Goal: Information Seeking & Learning: Learn about a topic

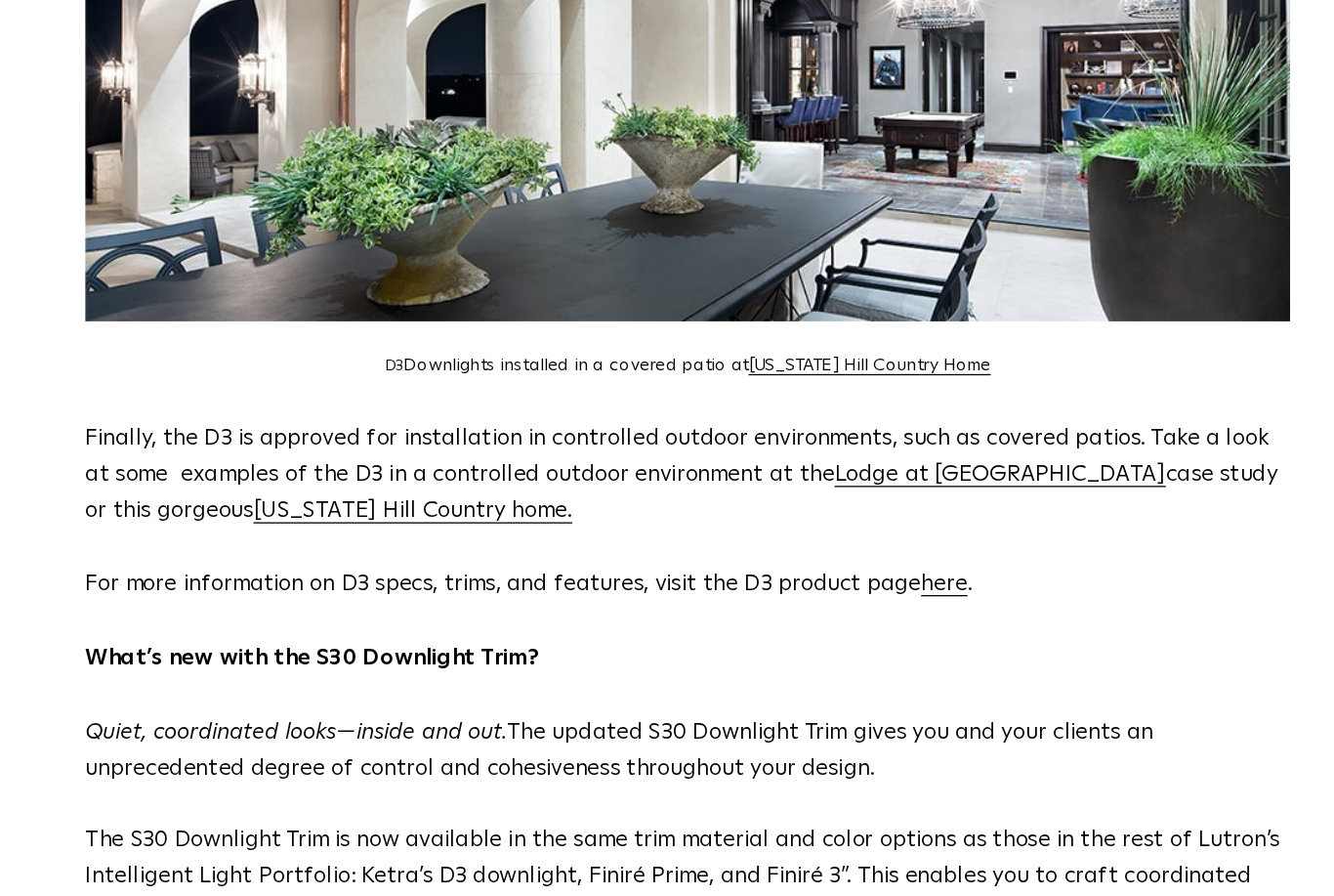
scroll to position [1444, 0]
click at [781, 510] on span "Lodge at Gulf State Park" at bounding box center [910, 519] width 258 height 18
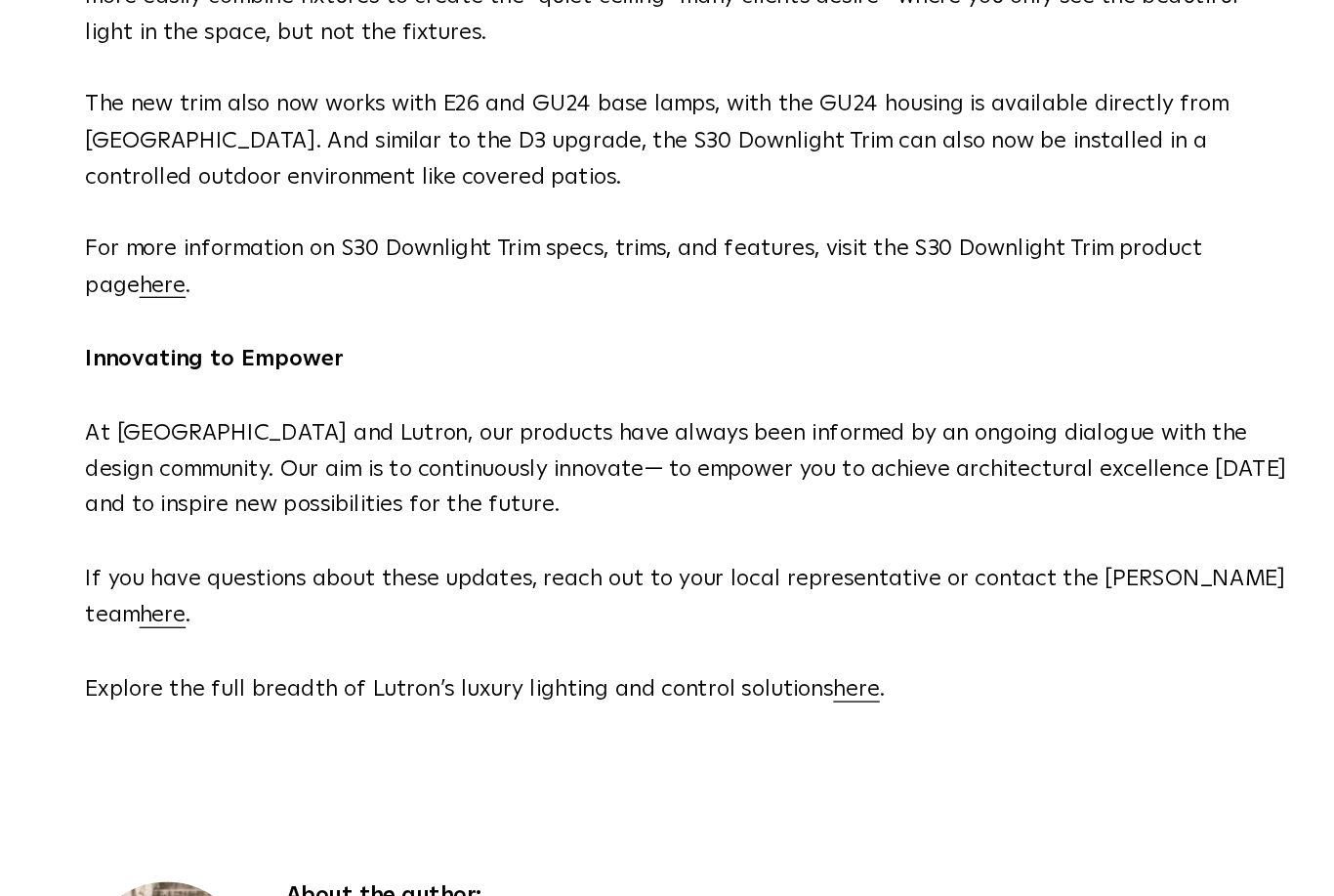
scroll to position [2184, 0]
click at [240, 363] on link "here" at bounding box center [258, 372] width 36 height 18
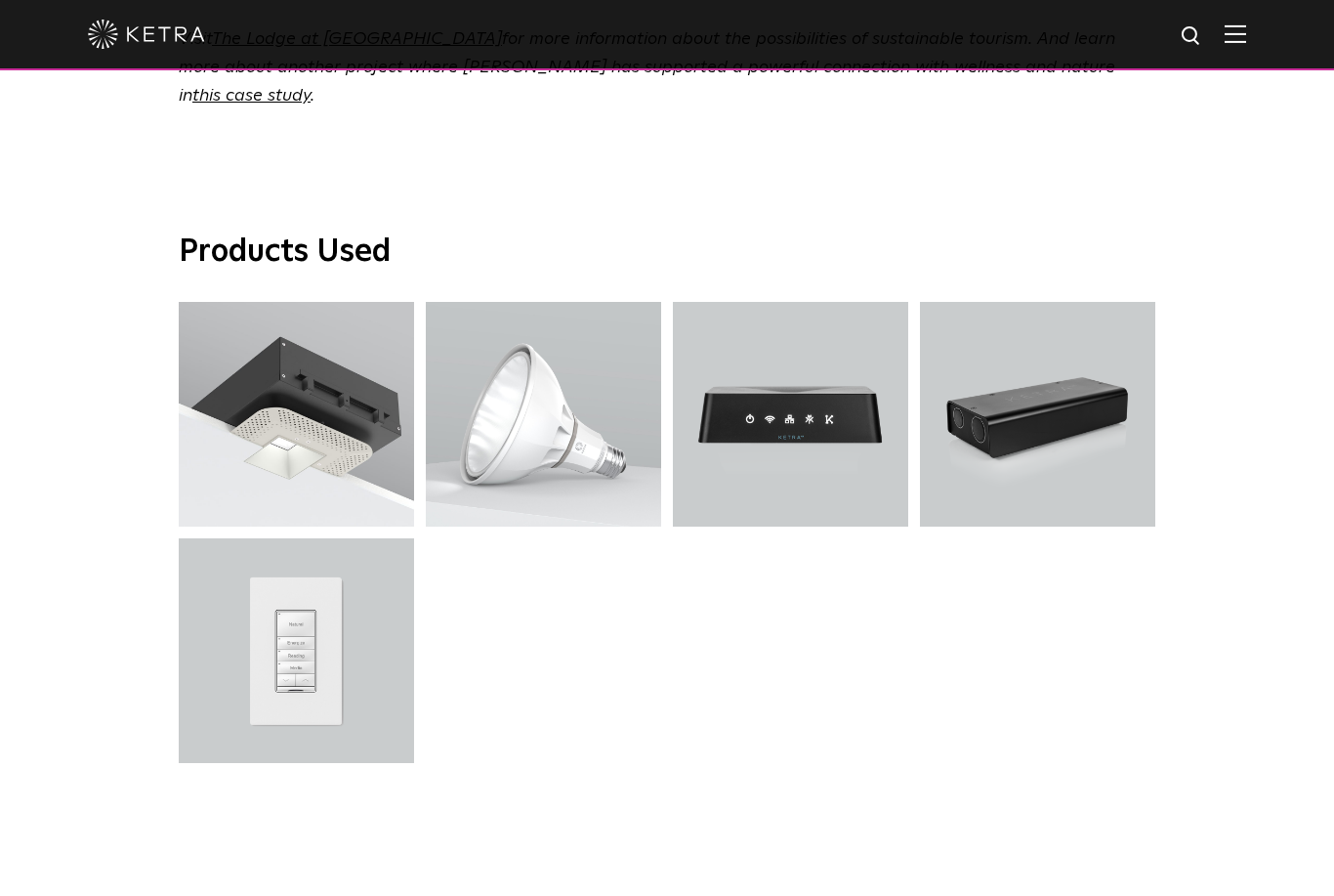
scroll to position [5016, 0]
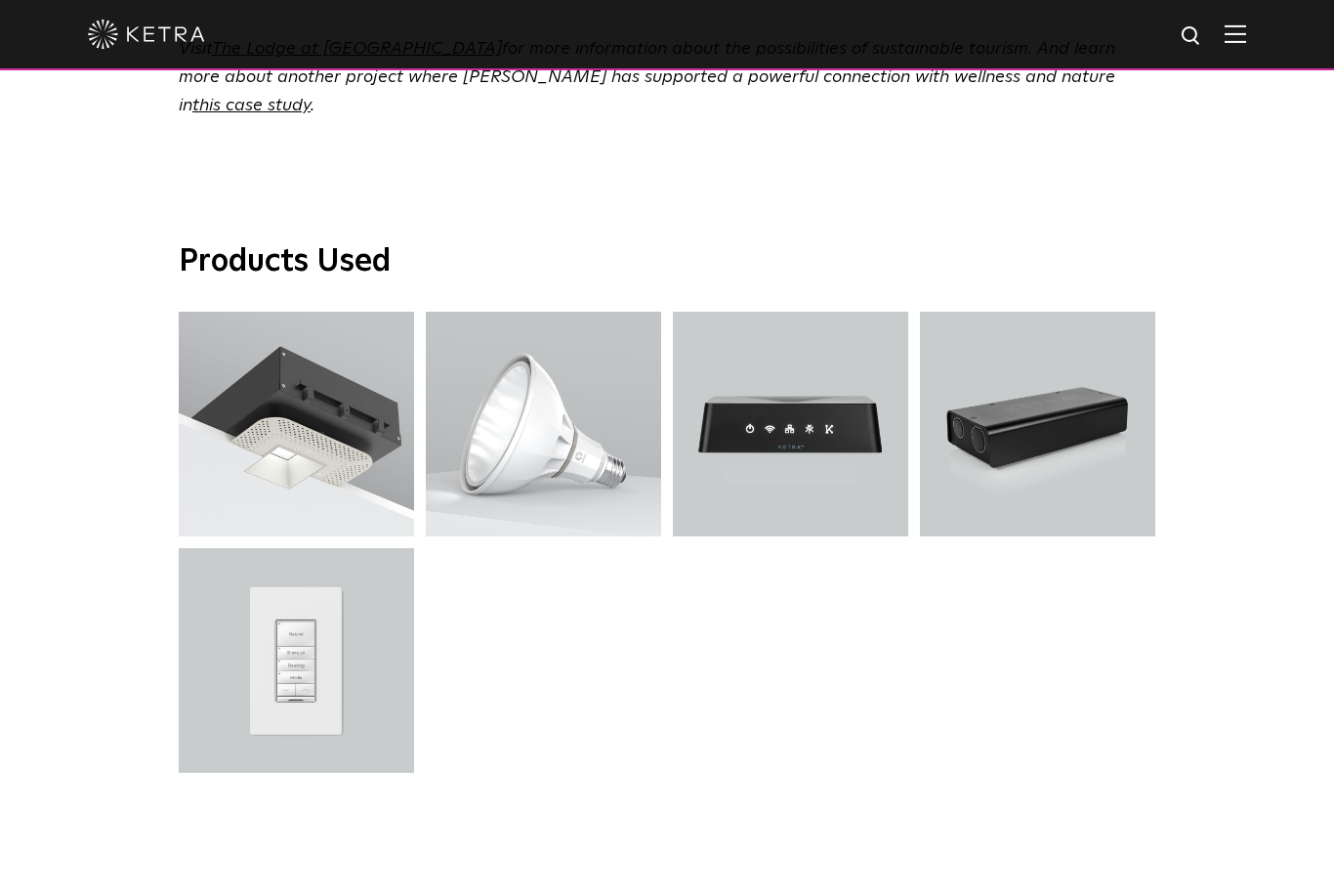
click at [733, 242] on h3 "Products Used" at bounding box center [667, 262] width 977 height 41
click at [513, 242] on h3 "Products Used" at bounding box center [667, 262] width 977 height 41
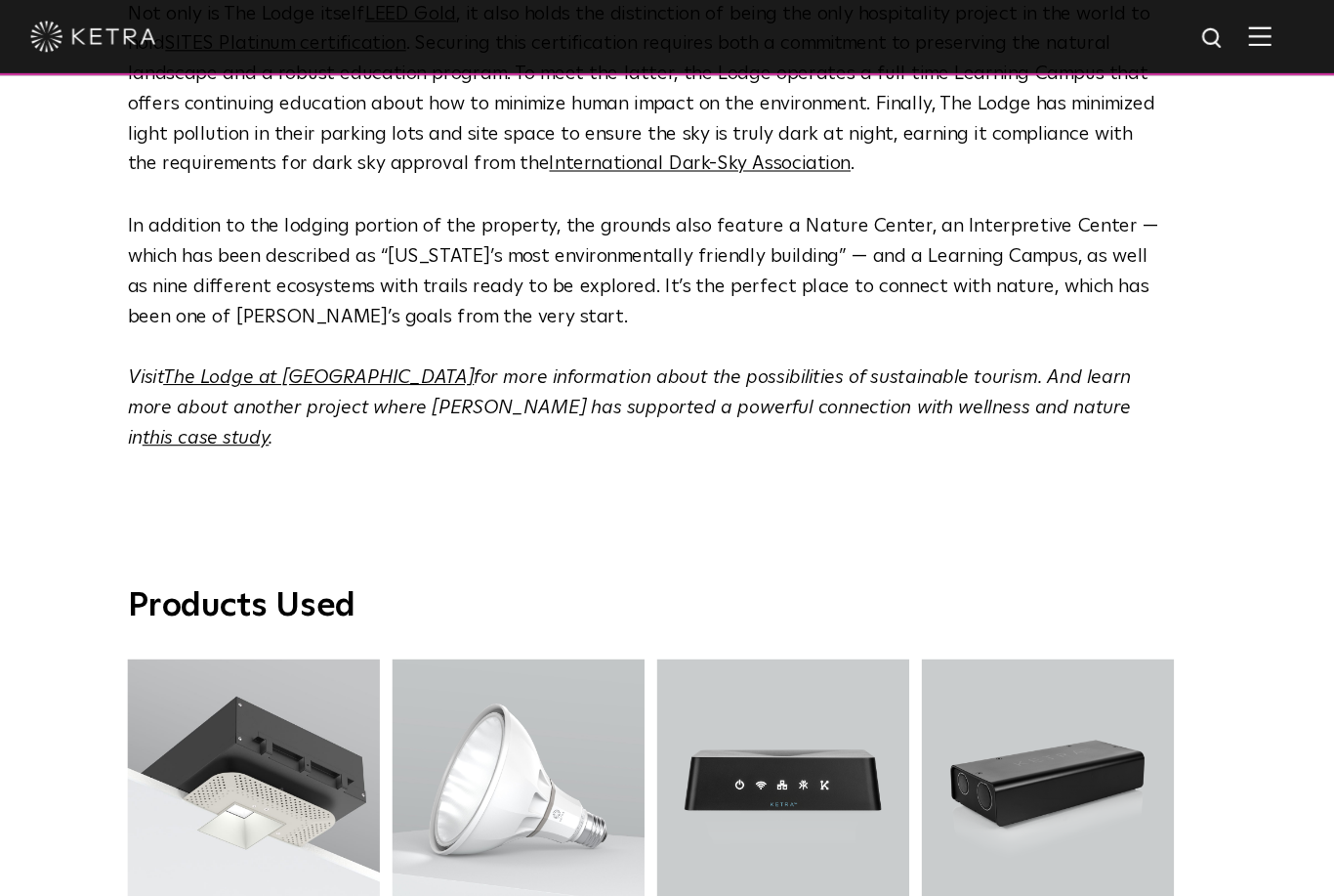
scroll to position [4640, 0]
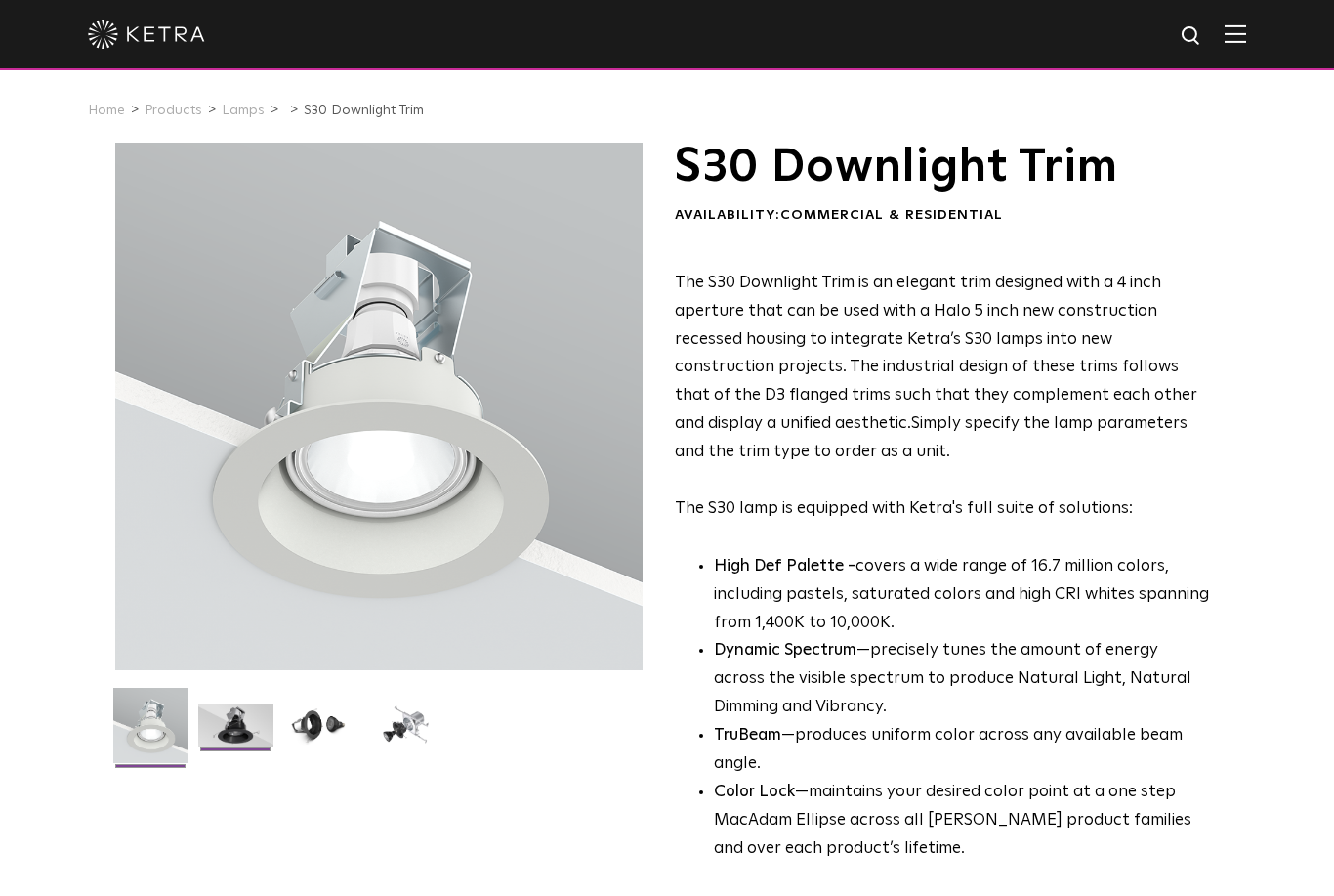
click at [253, 760] on img at bounding box center [235, 732] width 75 height 57
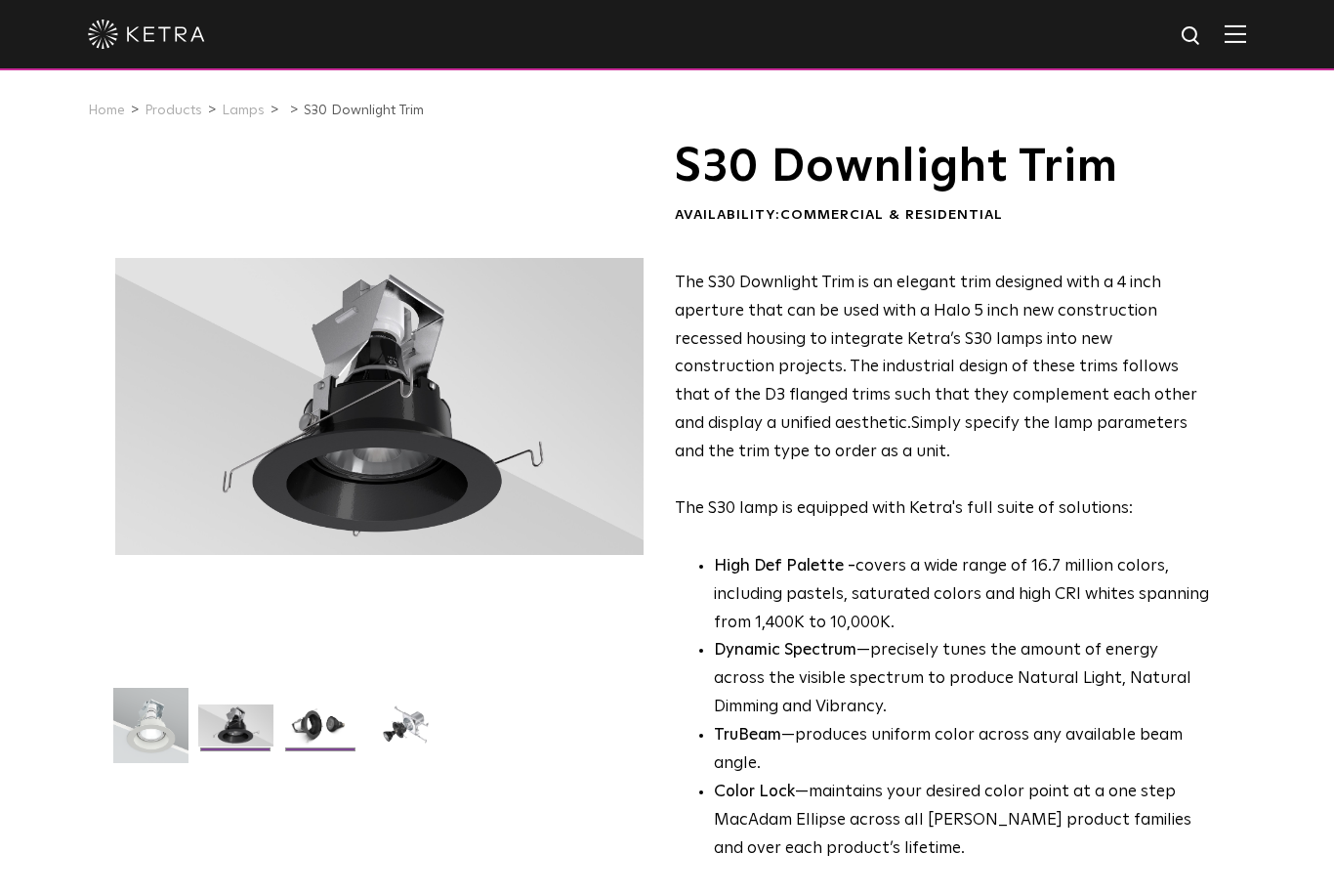
click at [323, 759] on img at bounding box center [320, 732] width 75 height 57
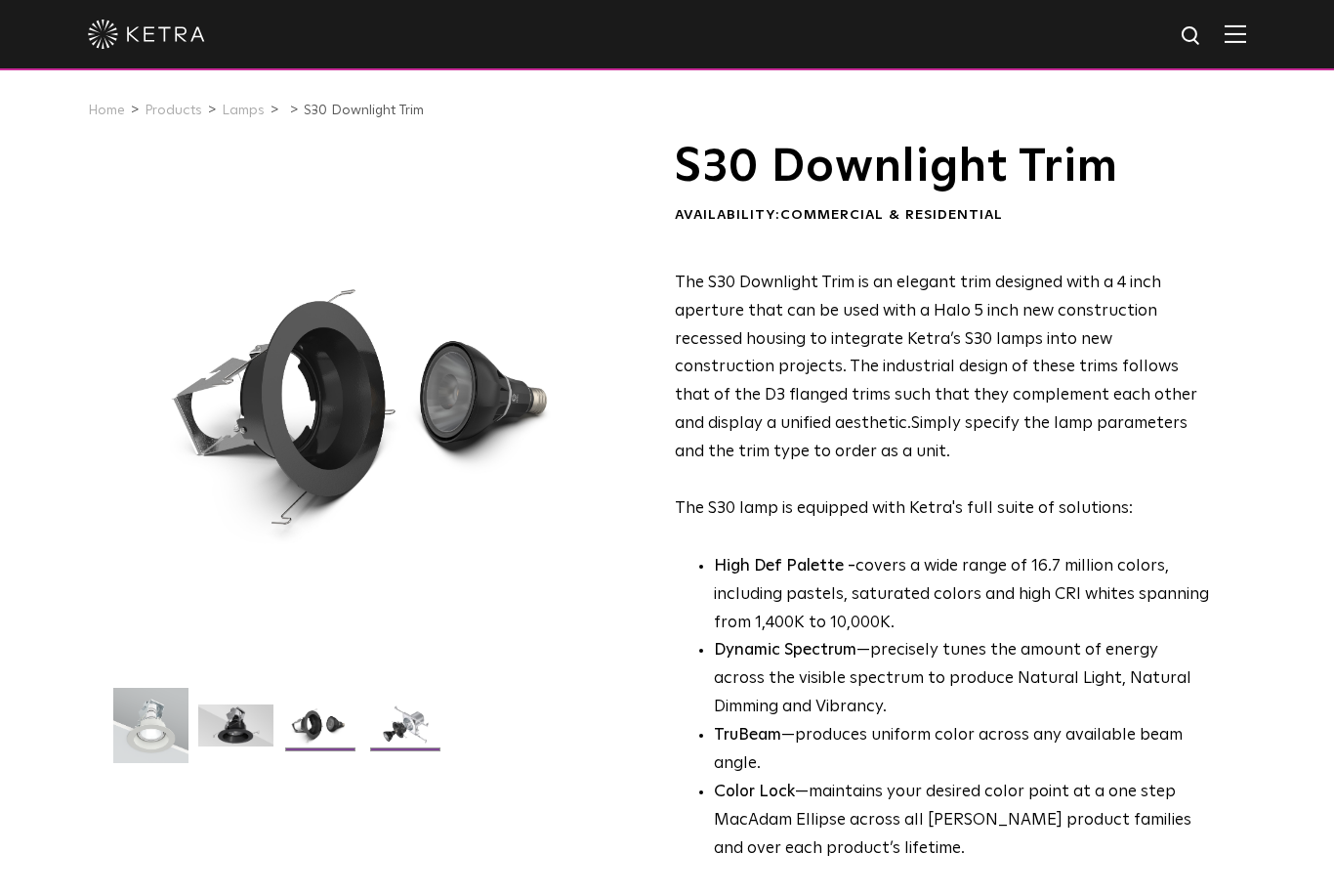
click at [429, 744] on img at bounding box center [405, 732] width 75 height 57
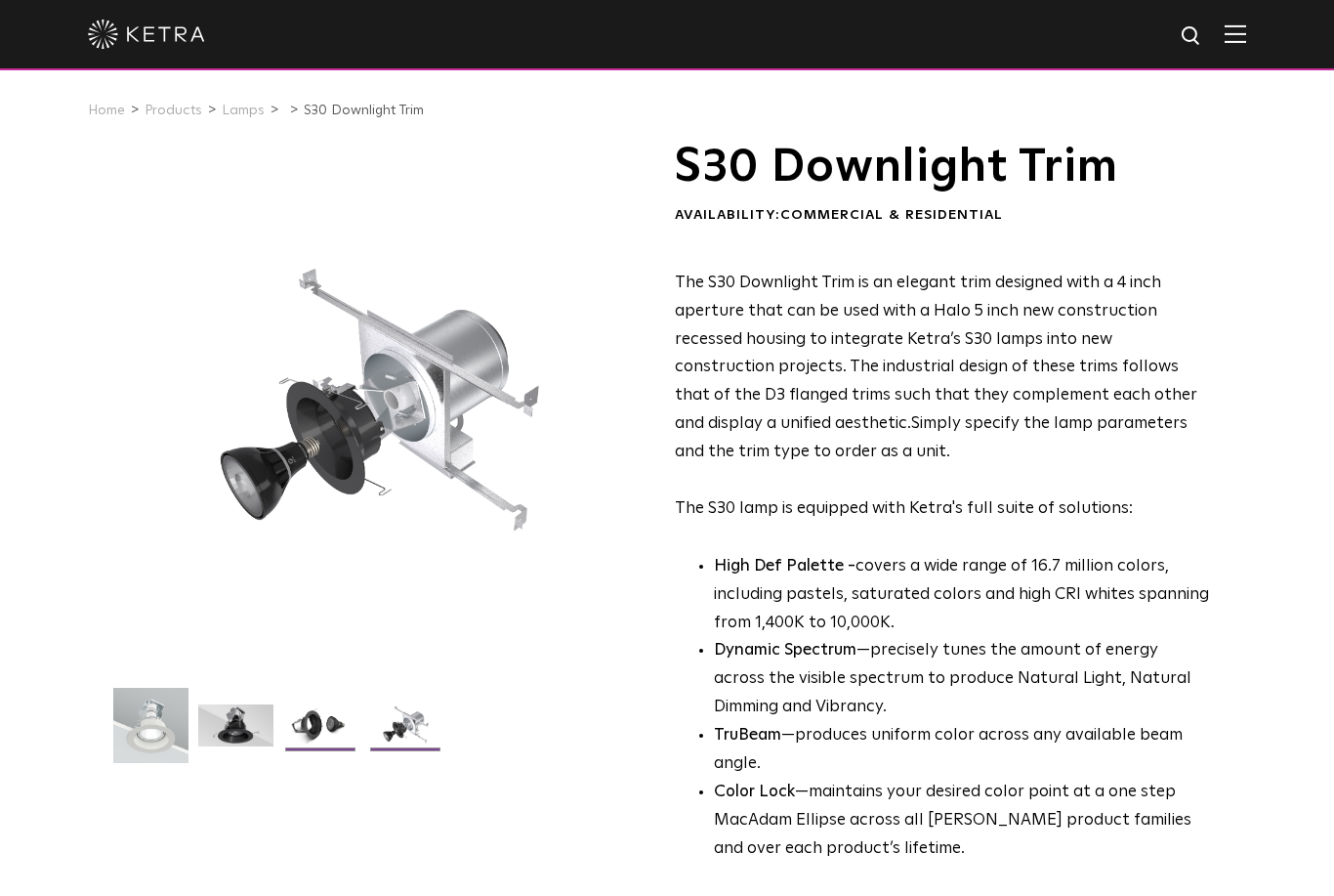
click at [347, 738] on img at bounding box center [320, 732] width 75 height 57
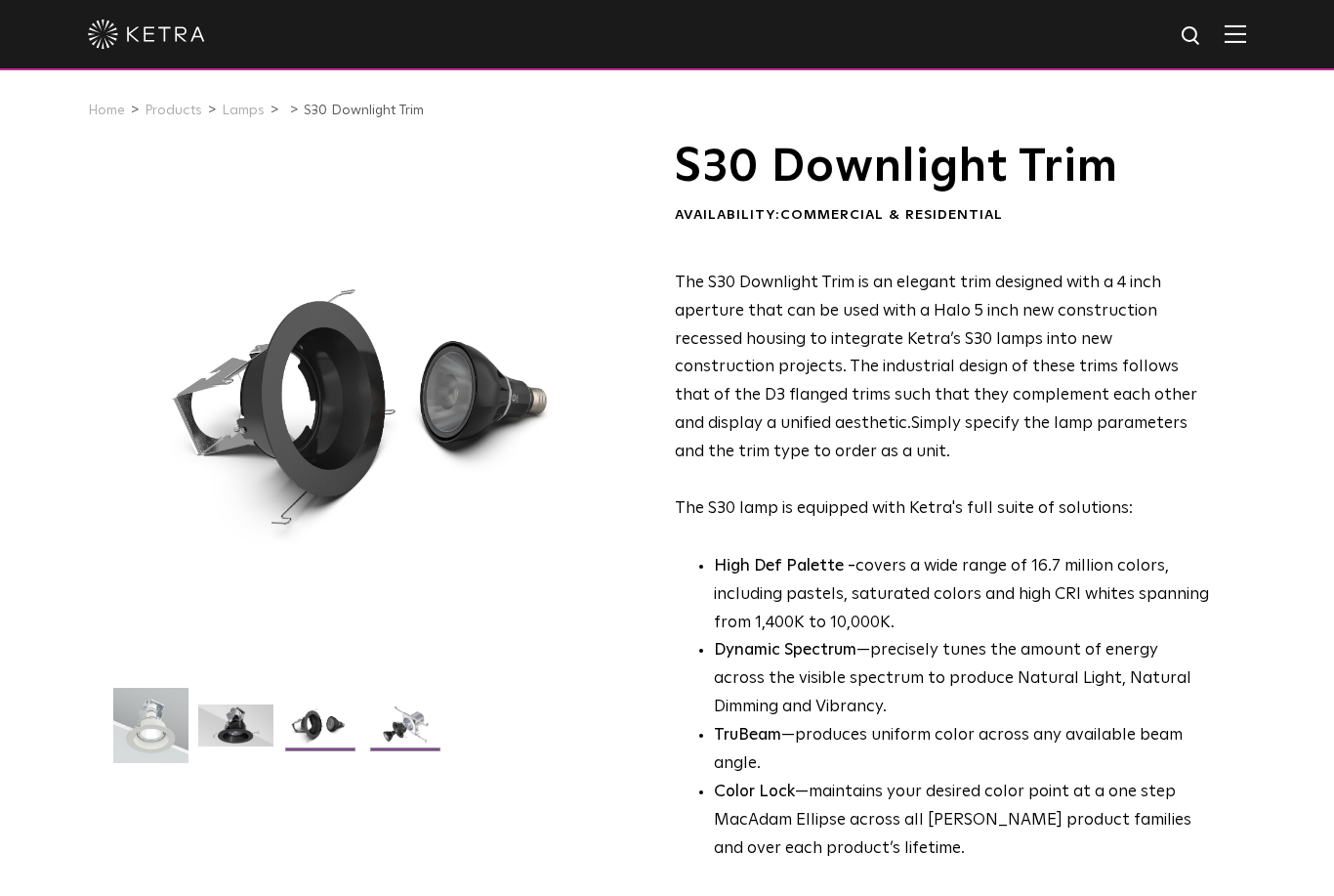
click at [393, 758] on img at bounding box center [405, 732] width 75 height 57
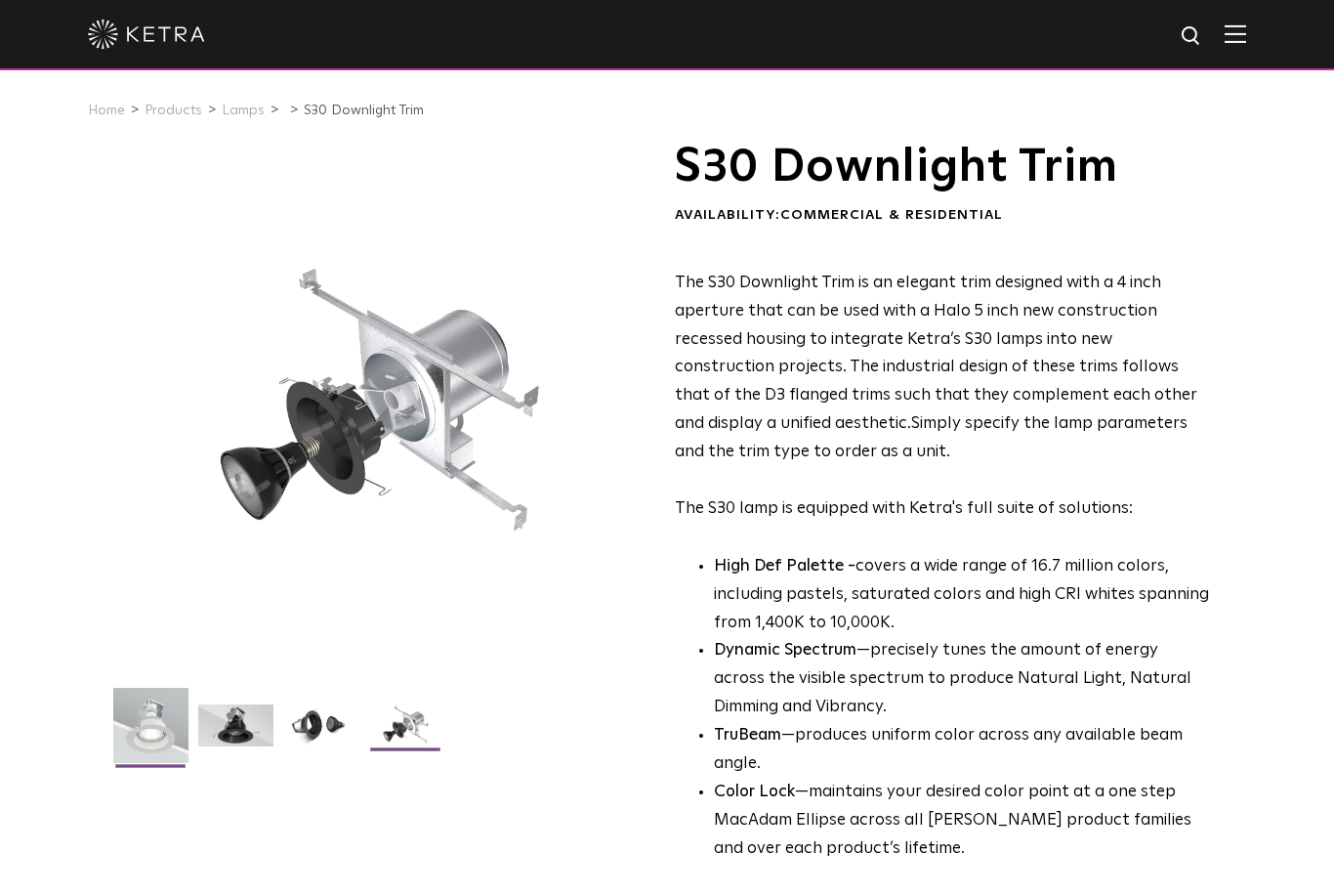
click at [176, 739] on img at bounding box center [150, 733] width 75 height 90
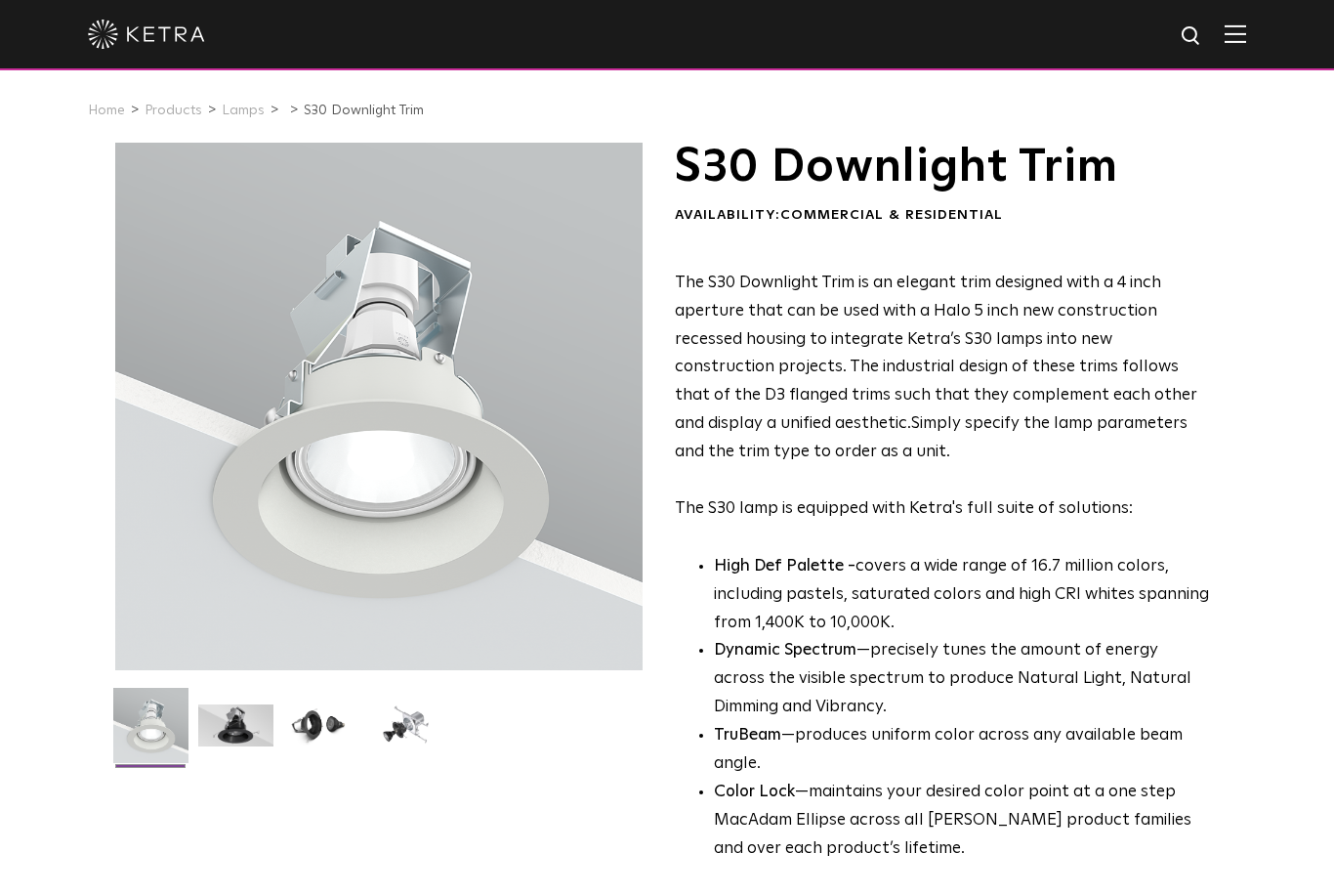
click at [325, 582] on div at bounding box center [379, 407] width 528 height 528
click at [257, 744] on img at bounding box center [235, 732] width 75 height 57
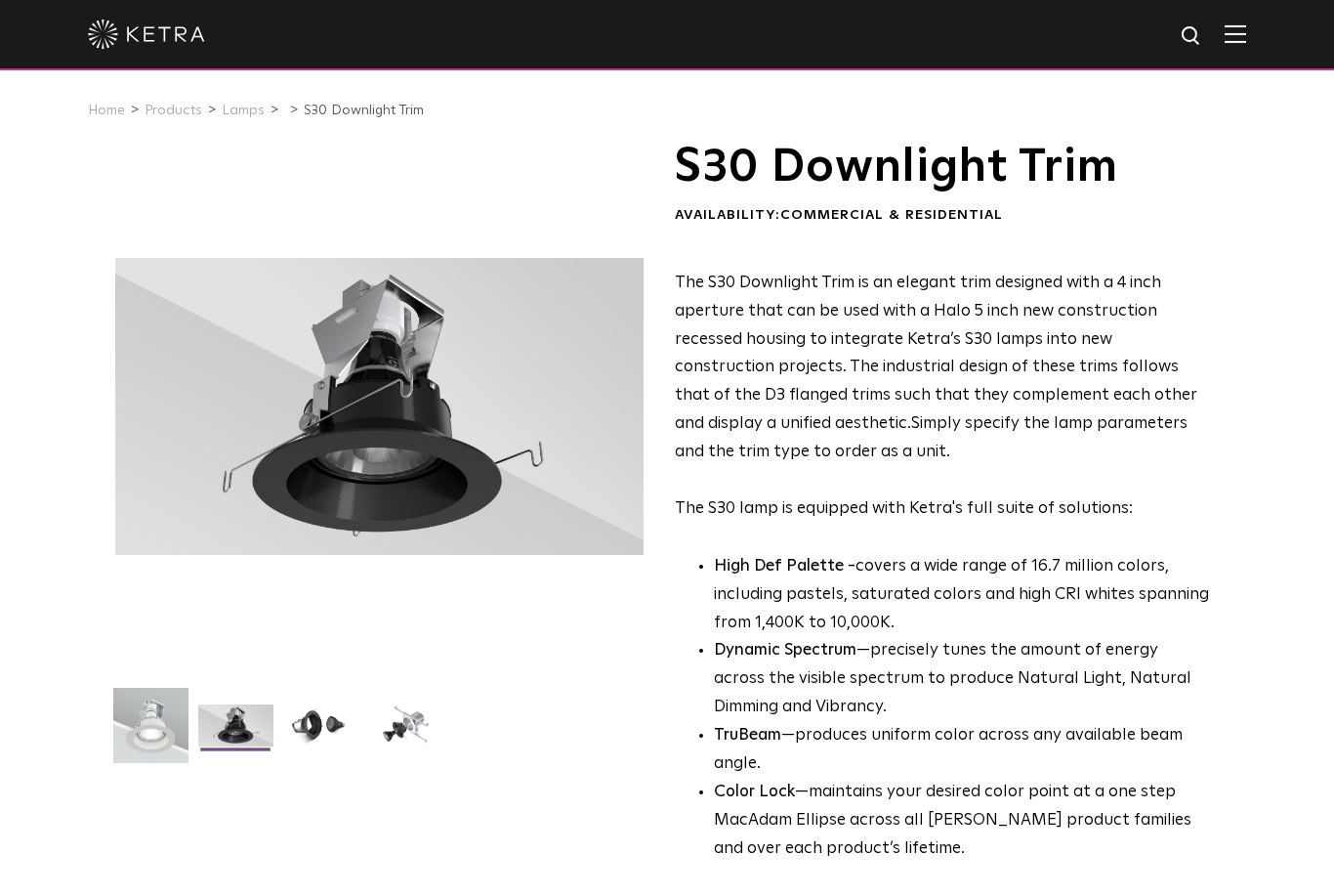
click at [250, 731] on img at bounding box center [235, 732] width 75 height 57
click at [249, 725] on img at bounding box center [235, 732] width 75 height 57
click at [327, 733] on img at bounding box center [320, 732] width 75 height 57
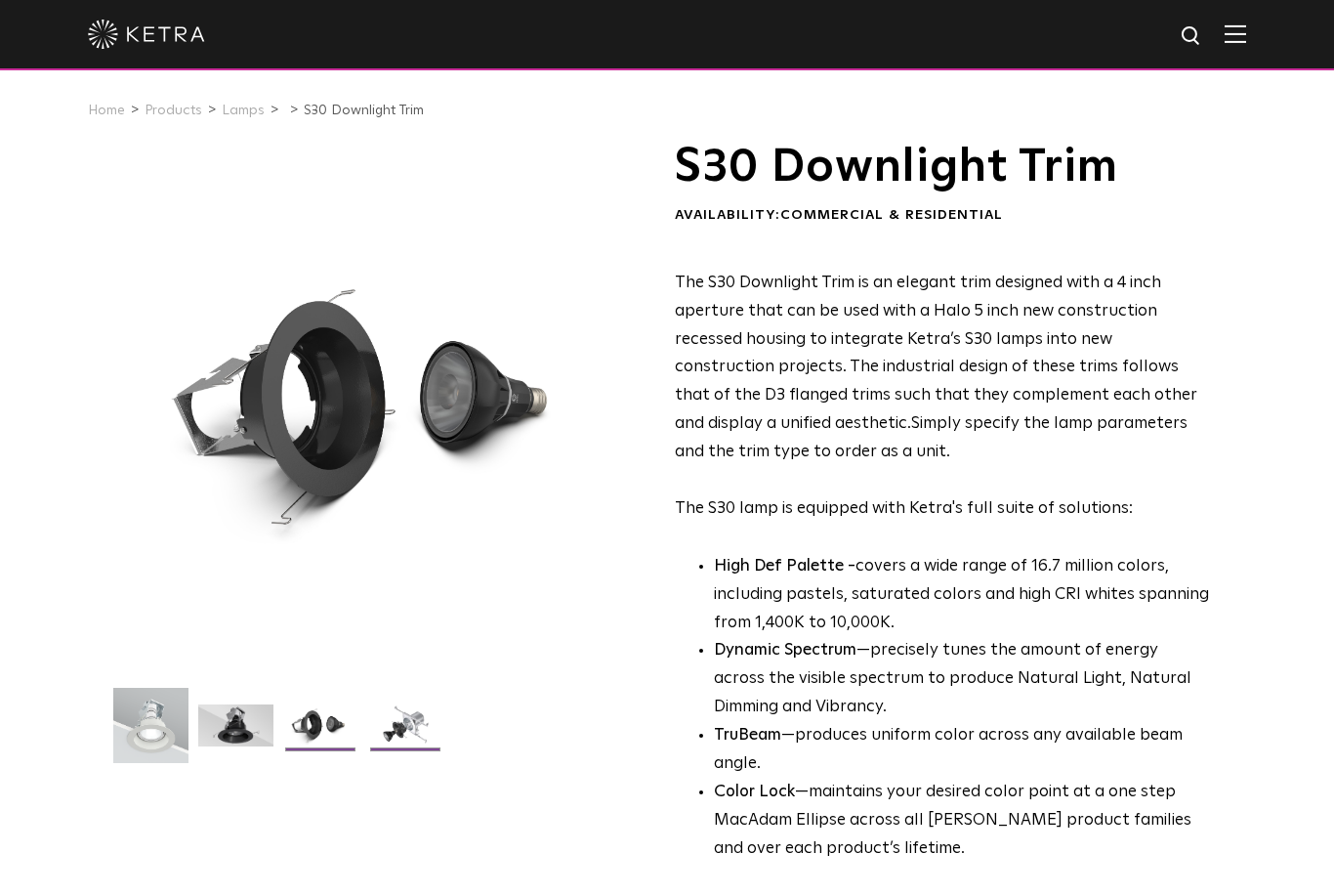
click at [442, 735] on img at bounding box center [405, 732] width 75 height 57
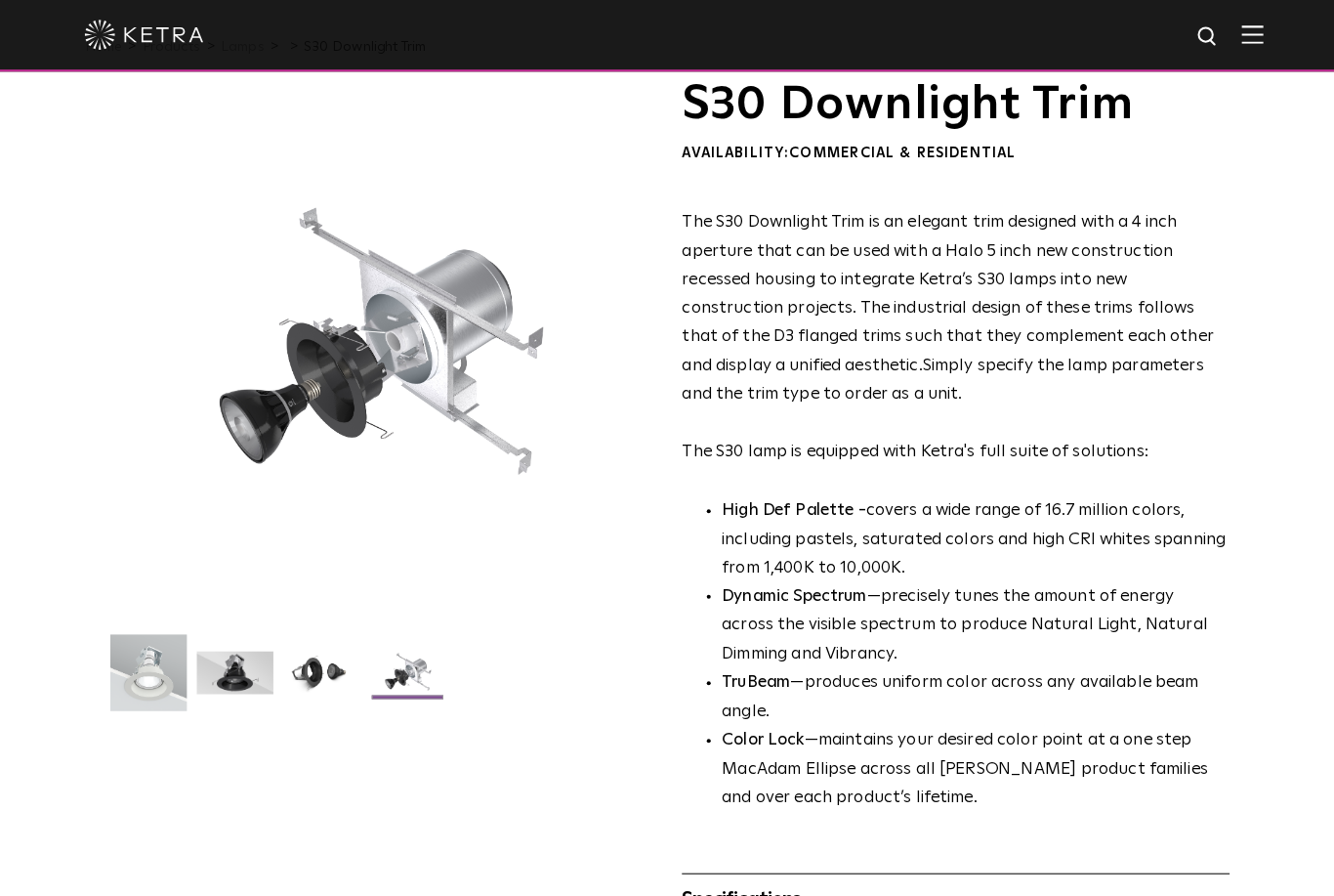
scroll to position [83, 0]
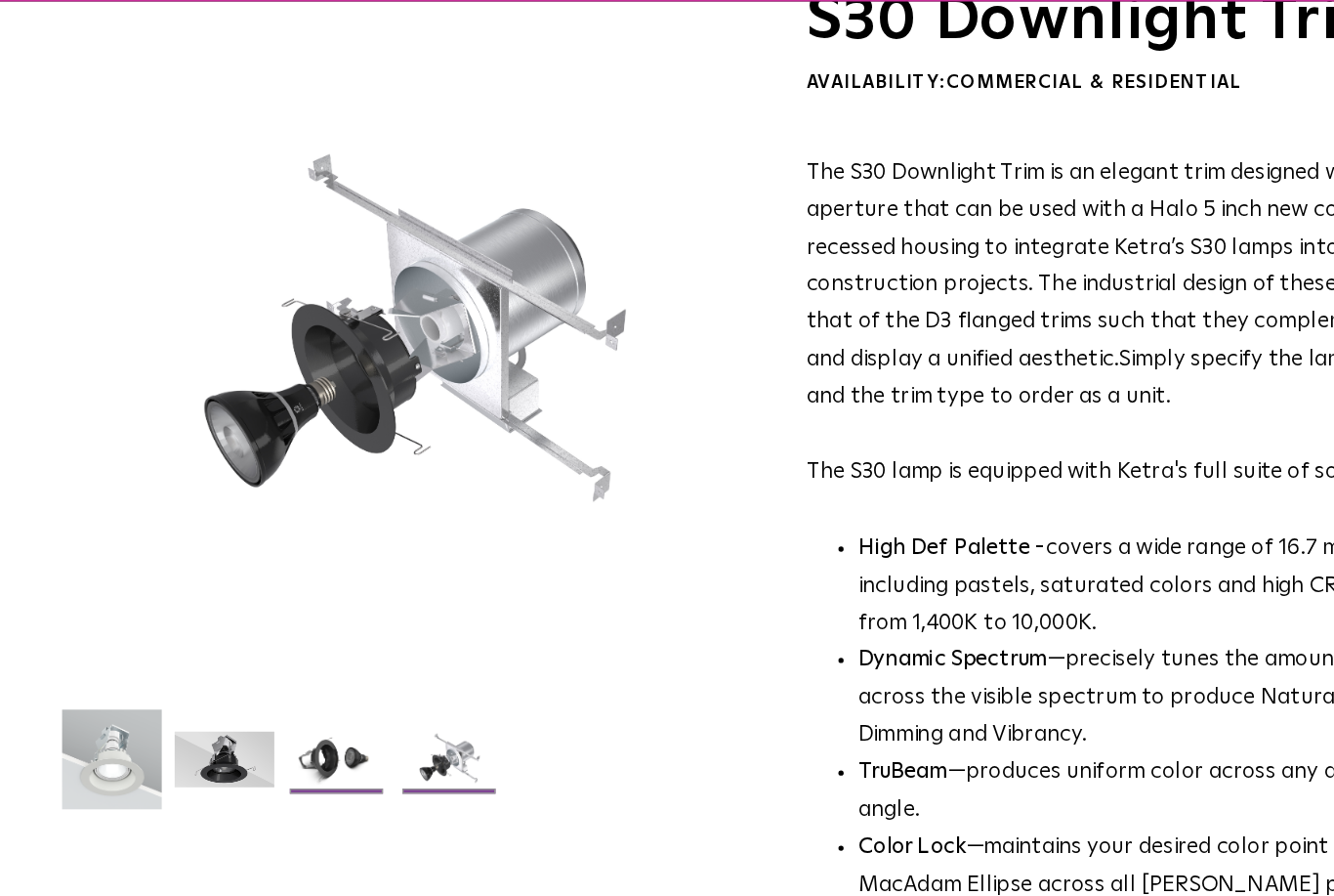
click at [283, 621] on img at bounding box center [320, 649] width 75 height 57
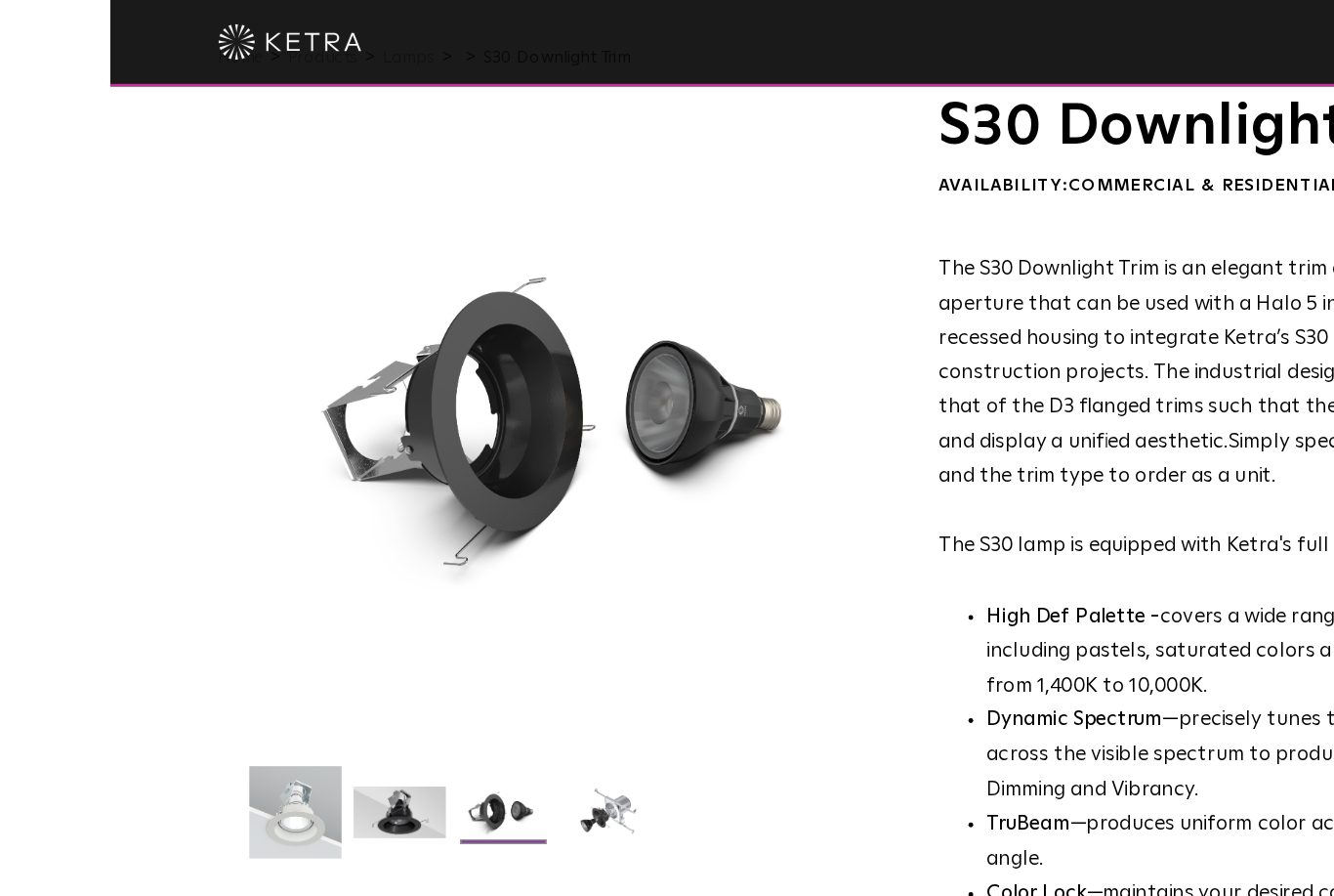
scroll to position [59, 0]
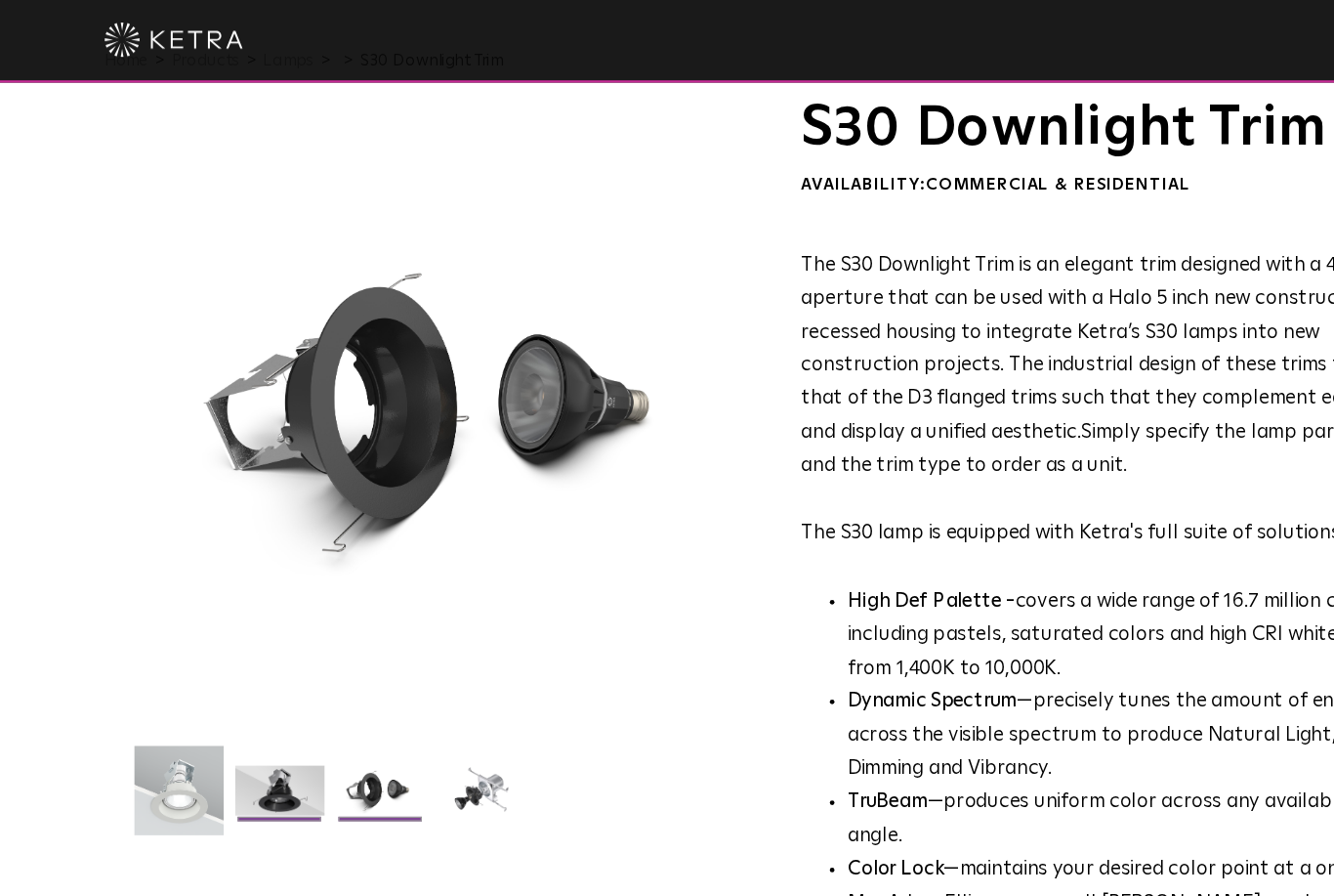
click at [272, 655] on img at bounding box center [235, 674] width 75 height 57
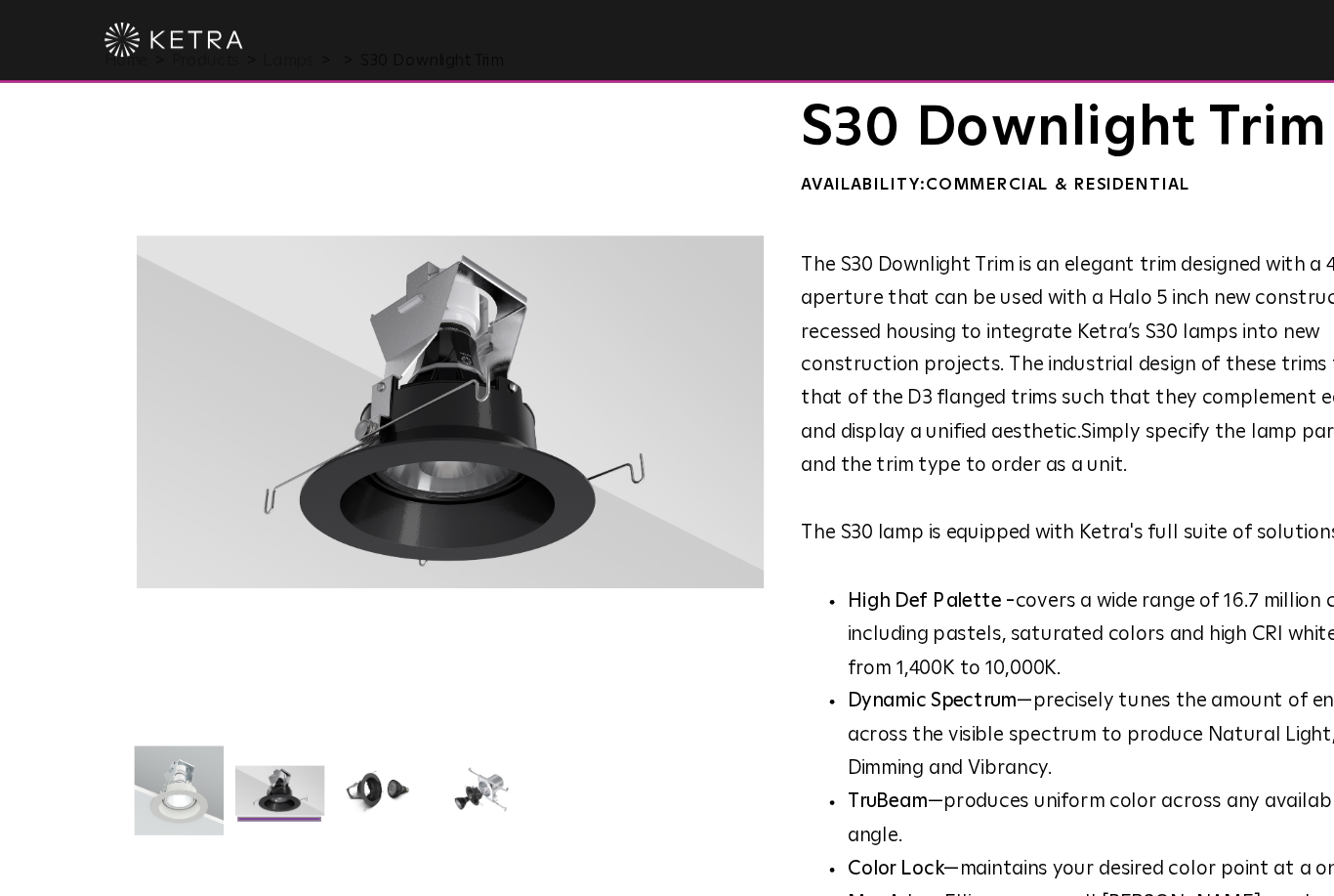
click at [261, 657] on img at bounding box center [235, 674] width 75 height 57
click at [352, 671] on img at bounding box center [320, 674] width 75 height 57
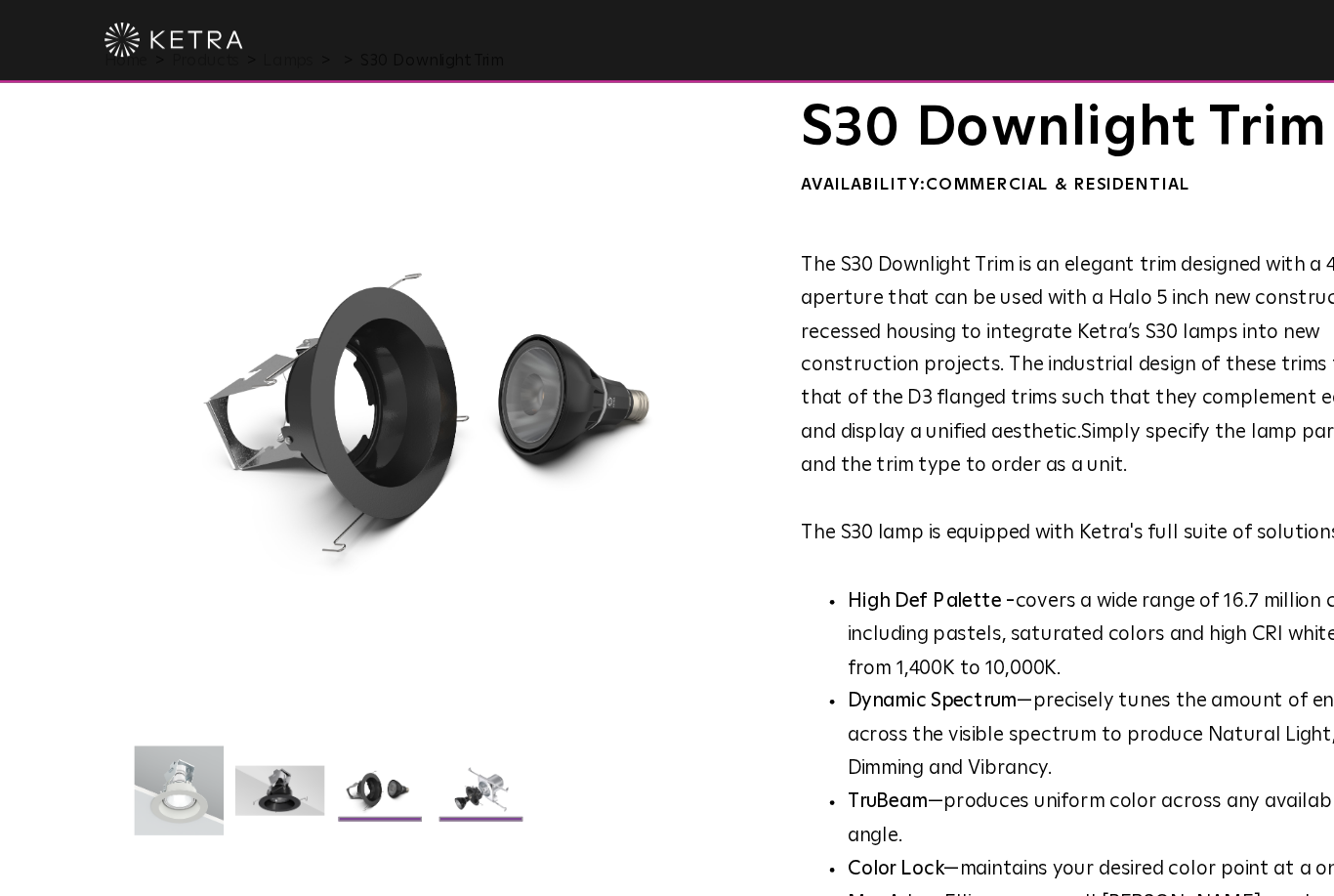
click at [424, 683] on img at bounding box center [405, 674] width 75 height 57
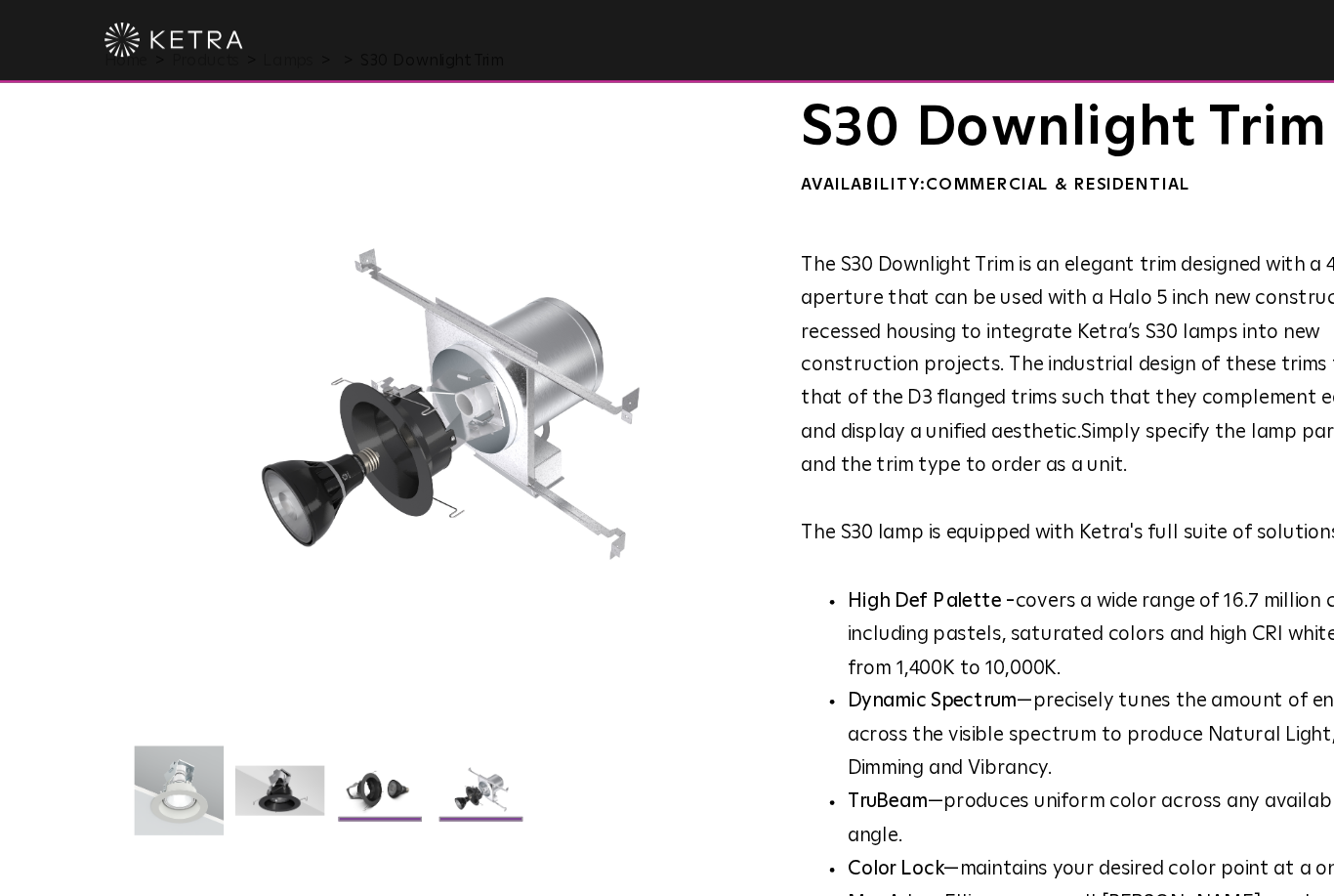
click at [343, 685] on img at bounding box center [320, 674] width 75 height 57
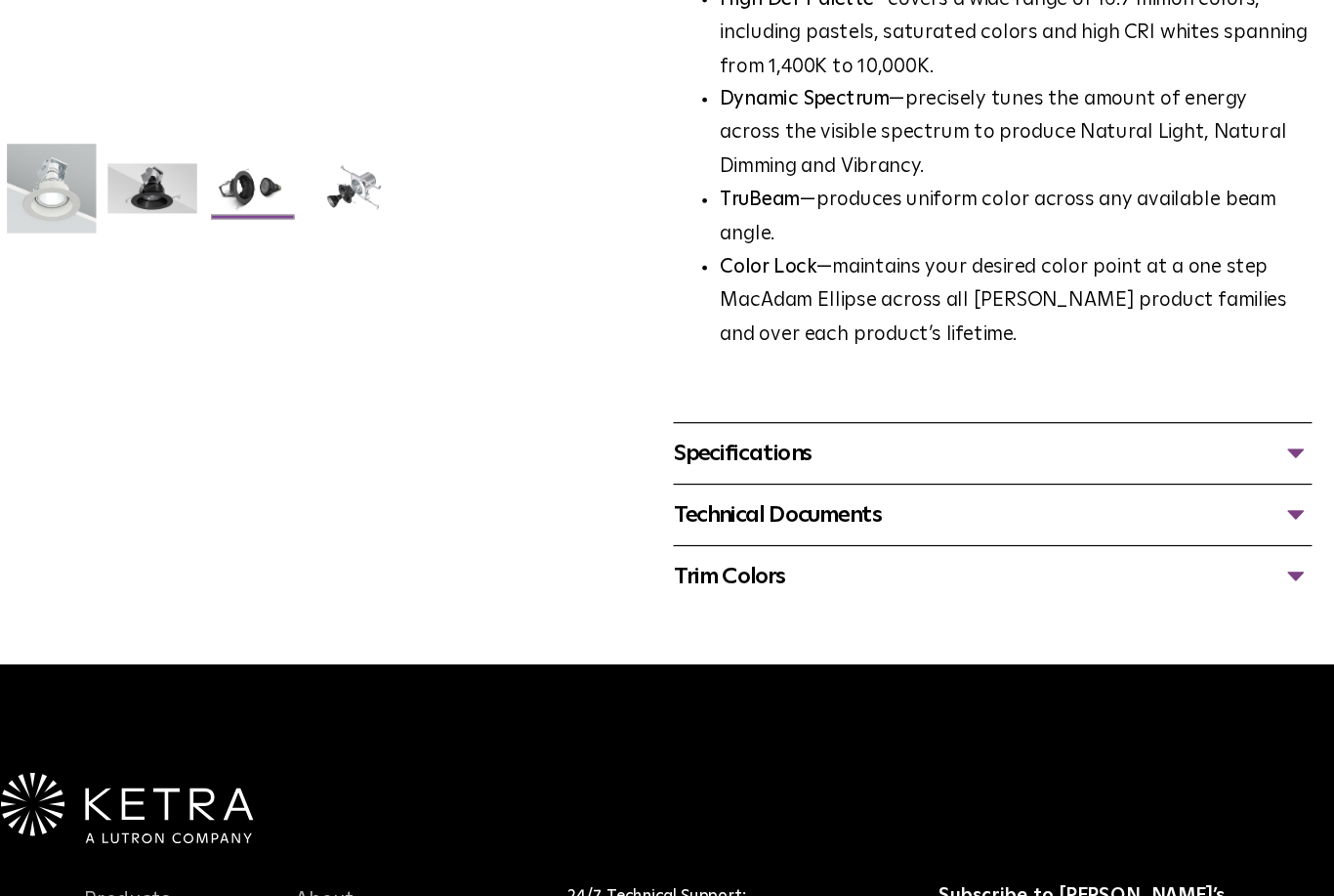
scroll to position [478, 0]
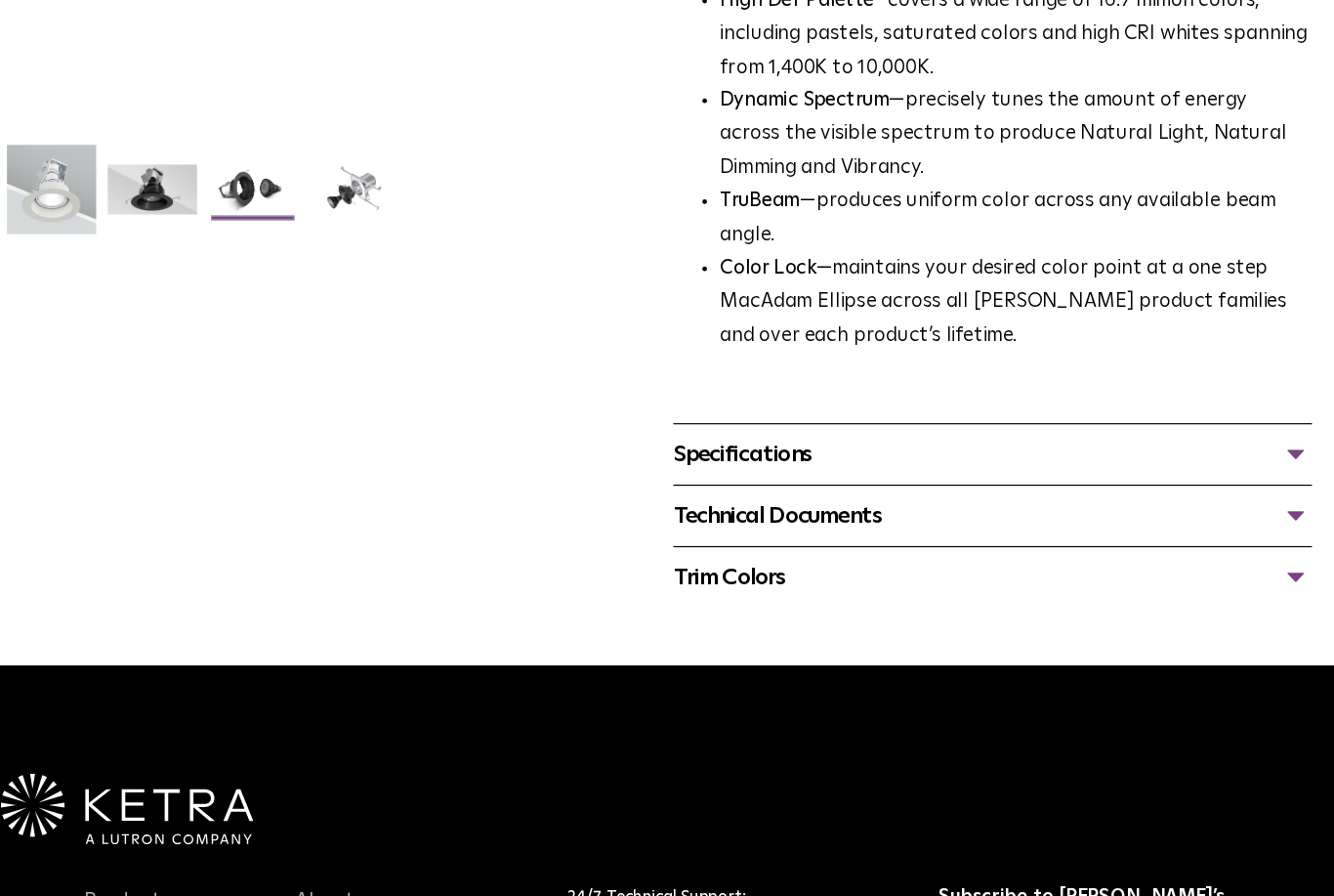
click at [1092, 455] on div "Specifications" at bounding box center [944, 470] width 538 height 31
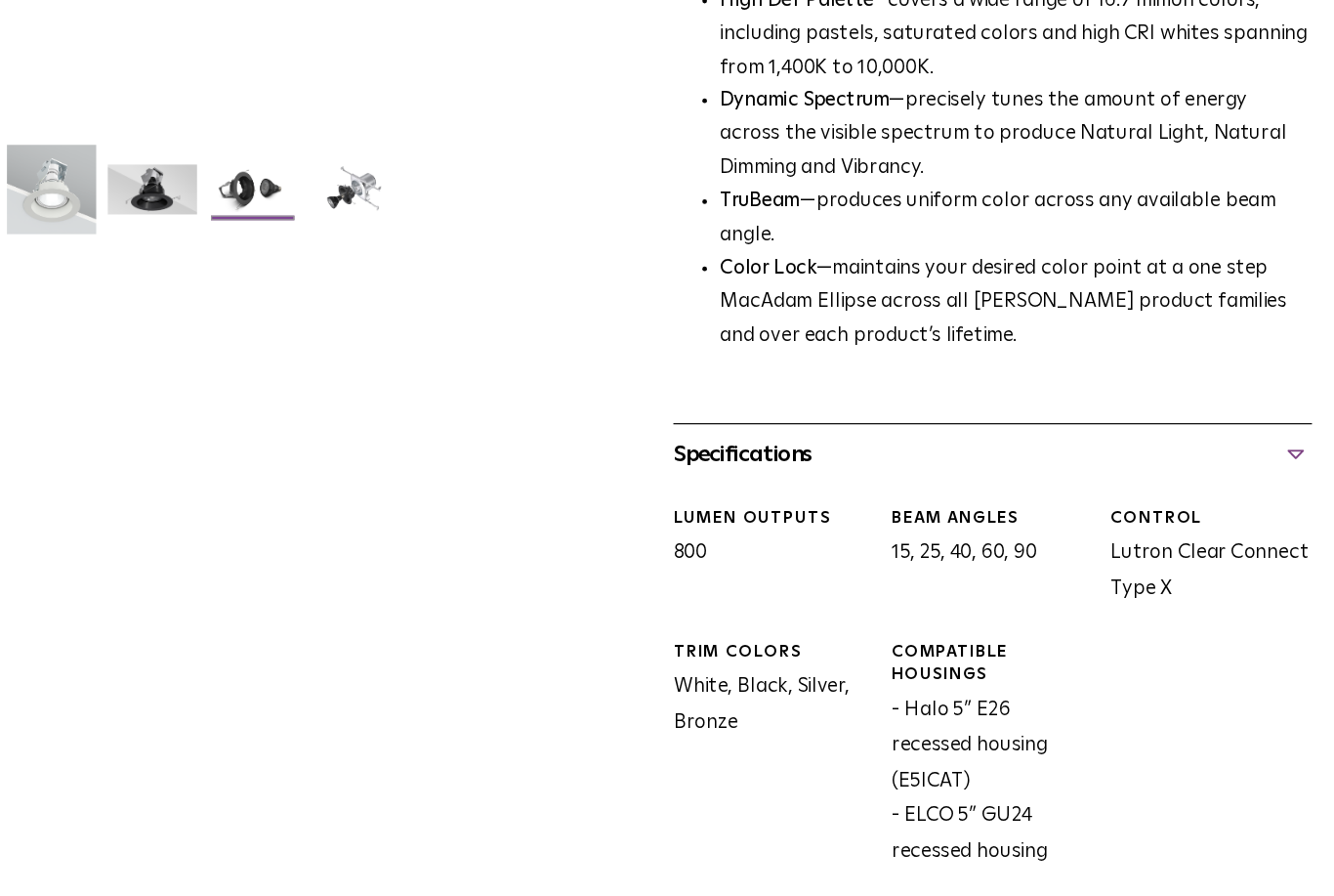
click at [1098, 455] on div "Specifications" at bounding box center [944, 470] width 538 height 31
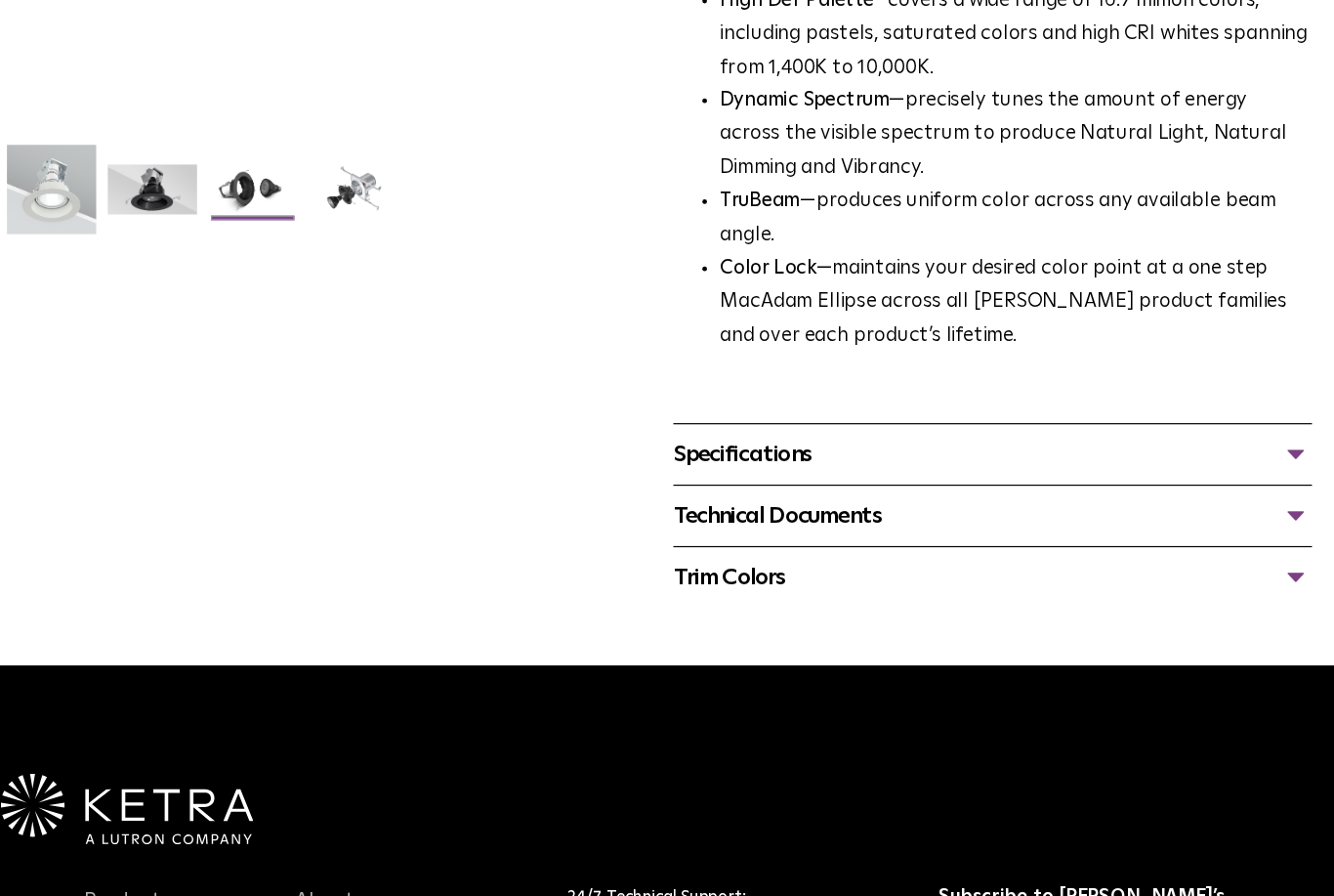
click at [1101, 455] on div "Specifications" at bounding box center [944, 470] width 538 height 31
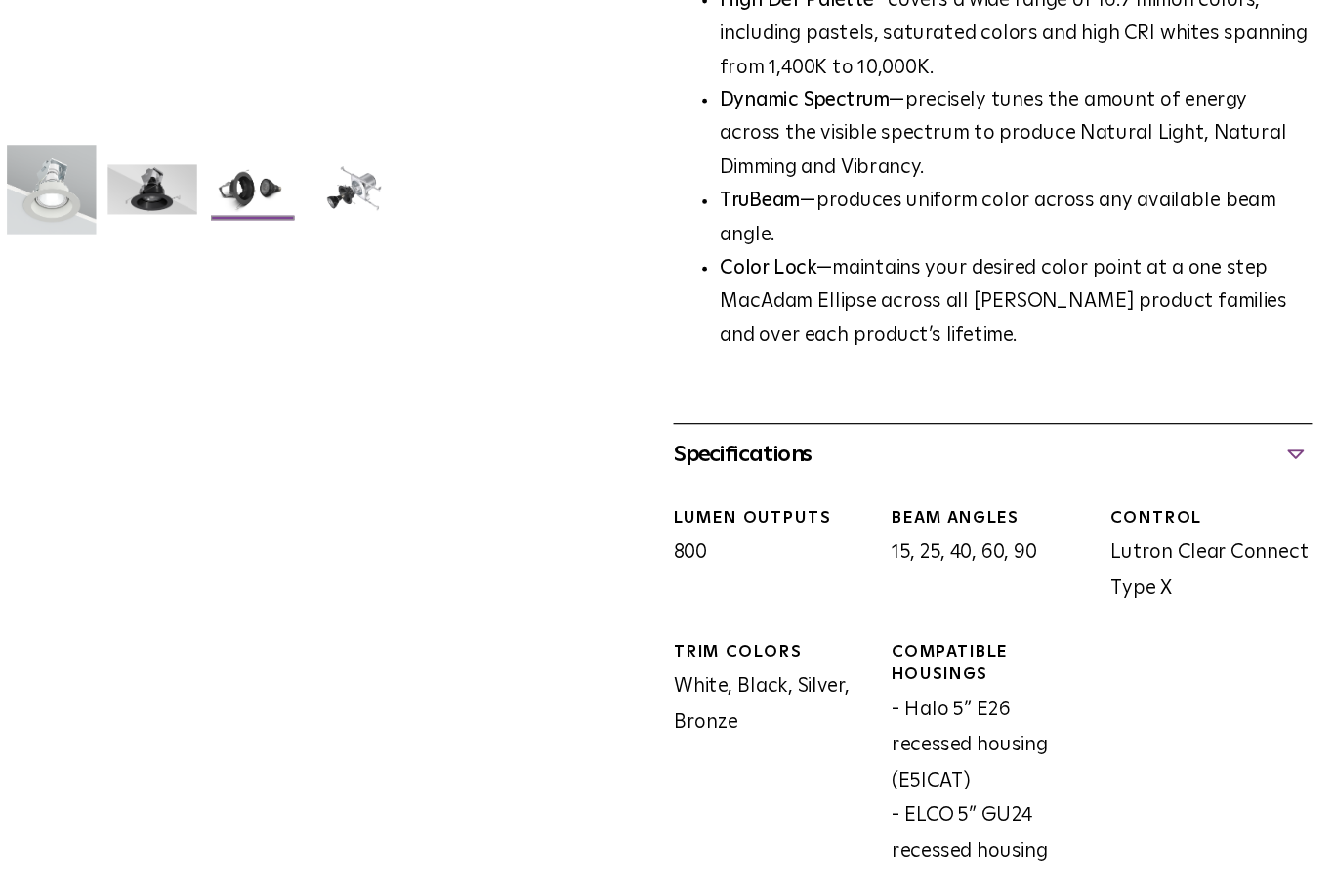
click at [1091, 455] on div "Specifications" at bounding box center [944, 470] width 538 height 31
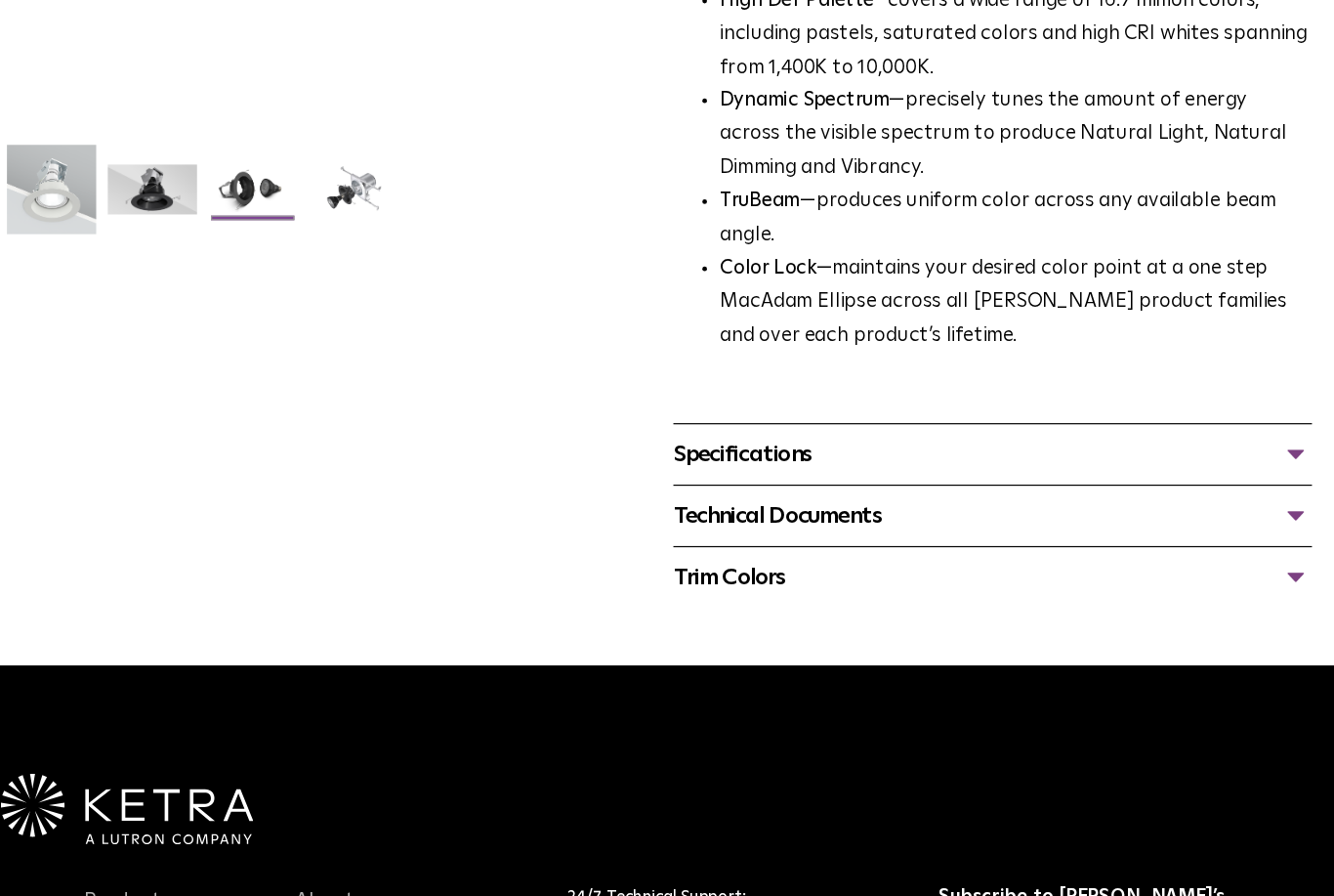
click at [1094, 455] on div "Specifications" at bounding box center [944, 470] width 538 height 31
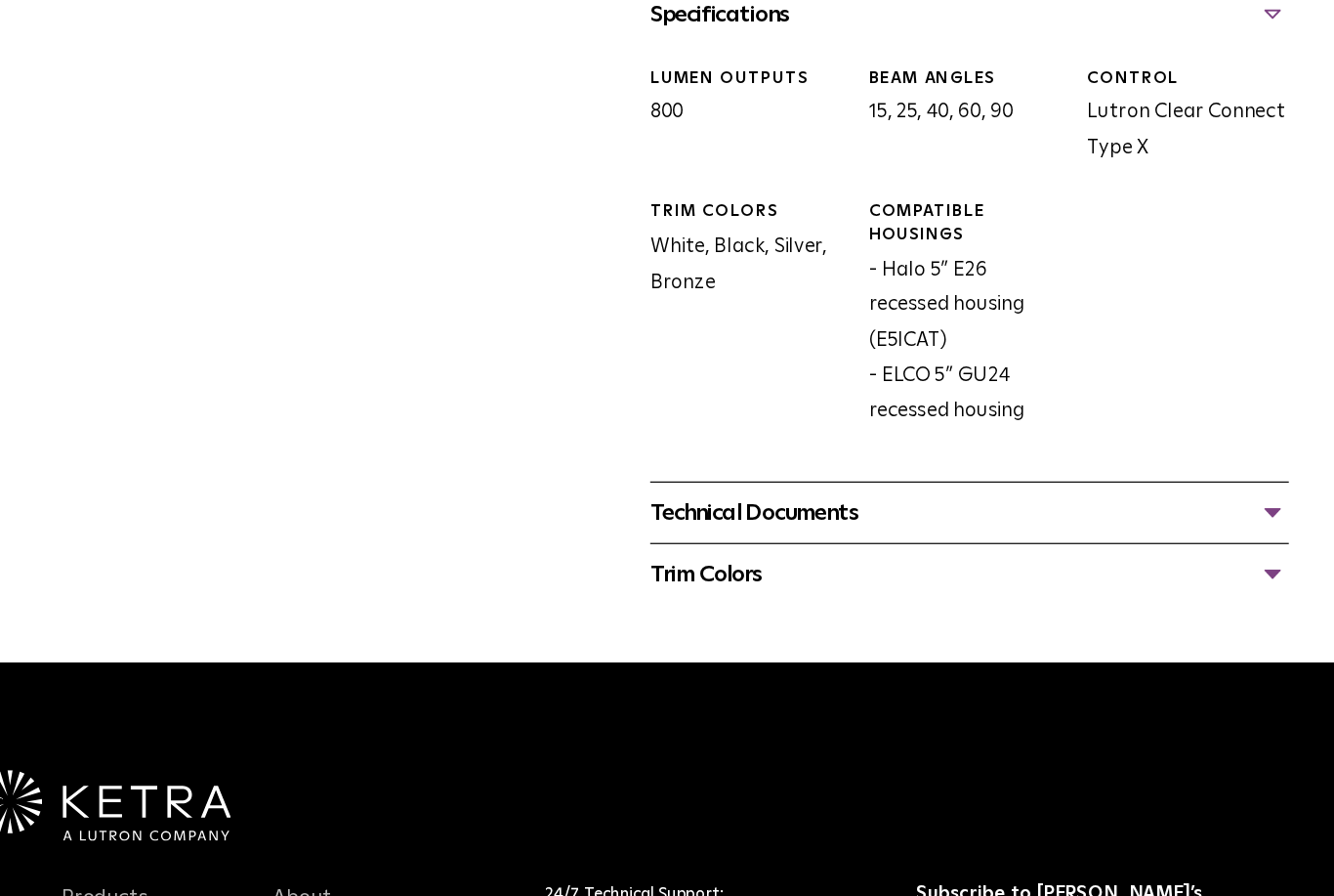
scroll to position [848, 0]
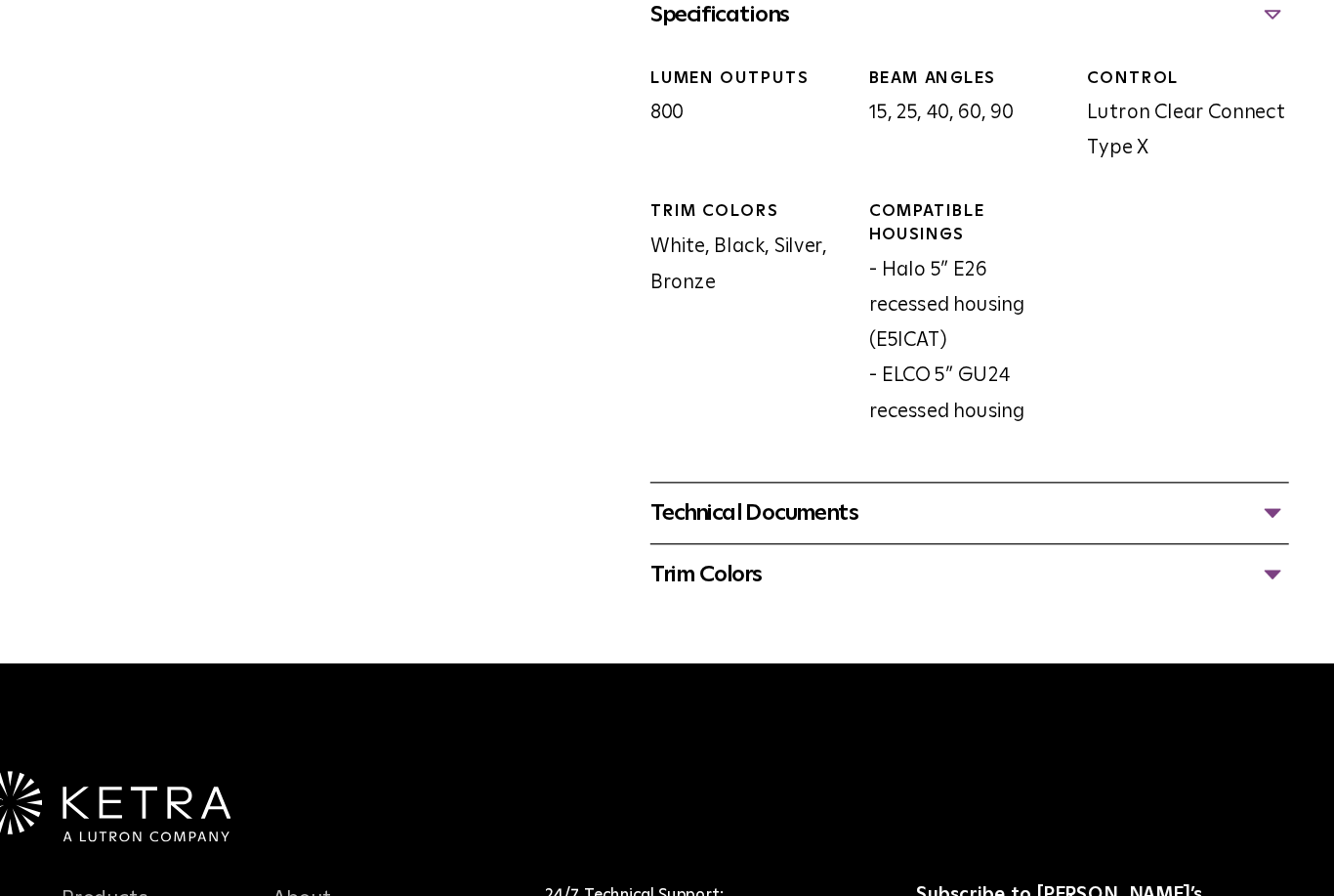
click at [1083, 505] on div "Technical Documents" at bounding box center [944, 520] width 538 height 31
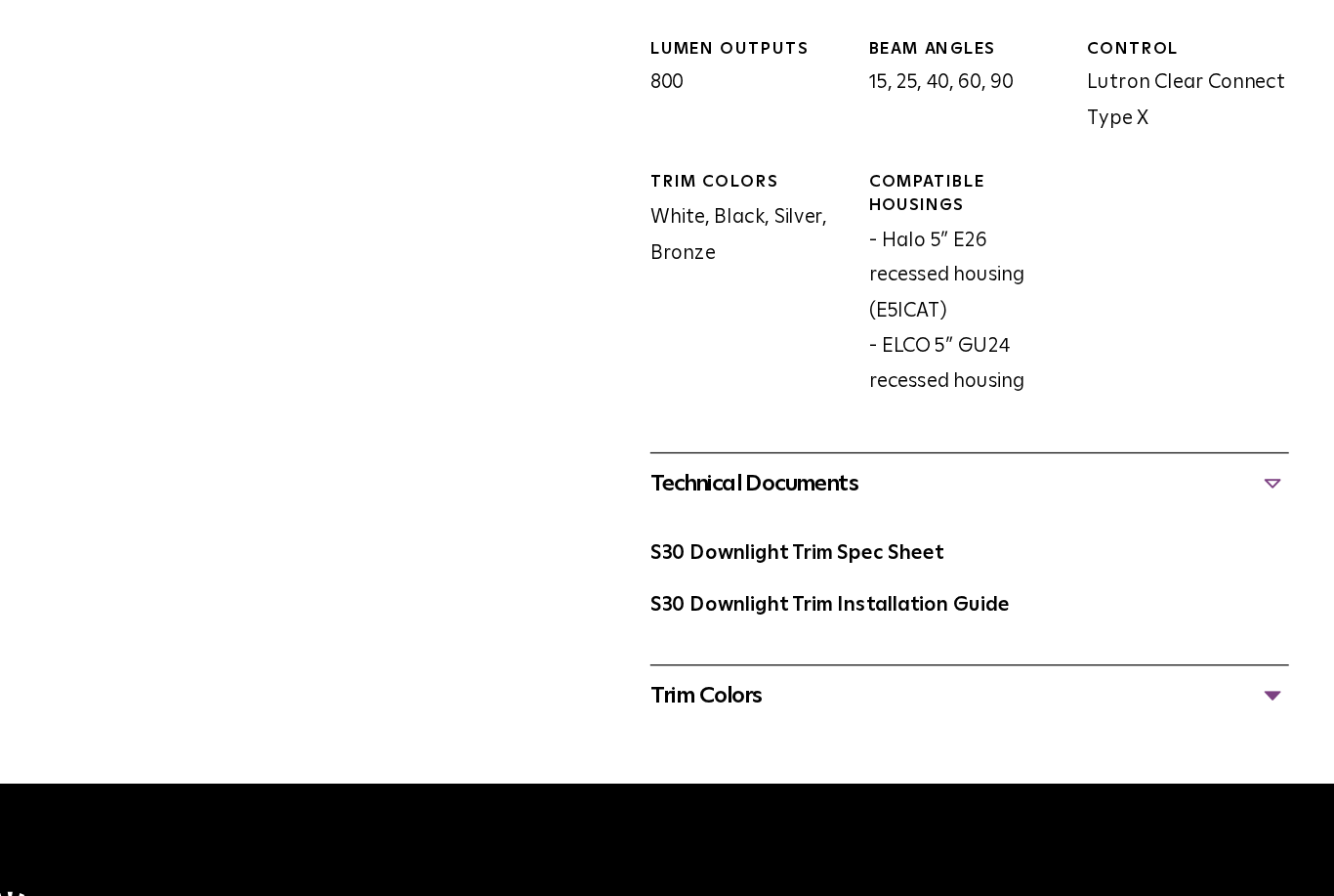
scroll to position [881, 0]
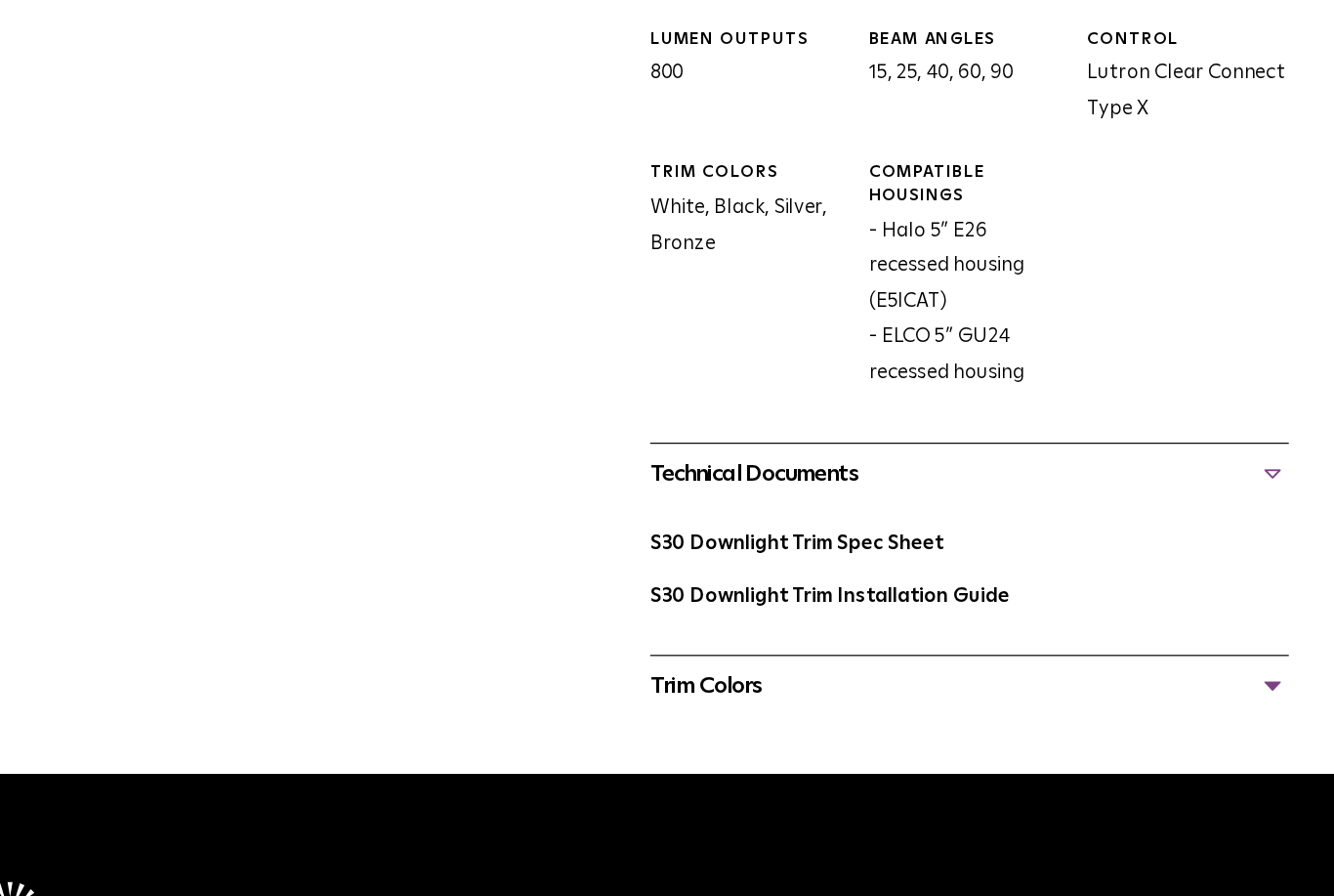
click at [1083, 651] on div "Trim Colors" at bounding box center [944, 666] width 538 height 31
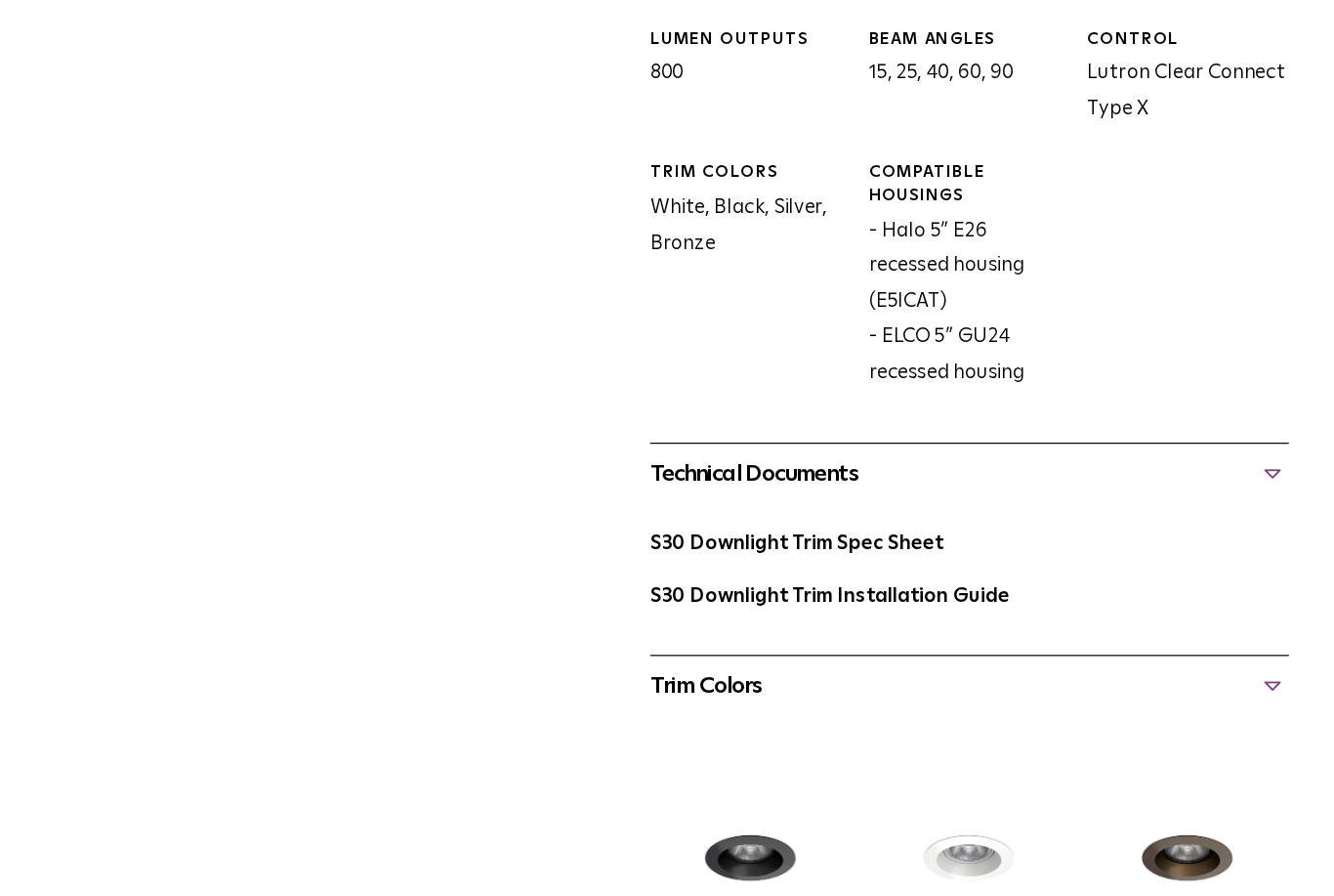
click at [1100, 552] on div "S30 Downlight Trim Availability: Commercial & Residential The S30 Downlight Tri…" at bounding box center [667, 228] width 1143 height 1932
click at [1099, 550] on div "S30 Downlight Trim Availability: Commercial & Residential The S30 Downlight Tri…" at bounding box center [667, 228] width 1143 height 1932
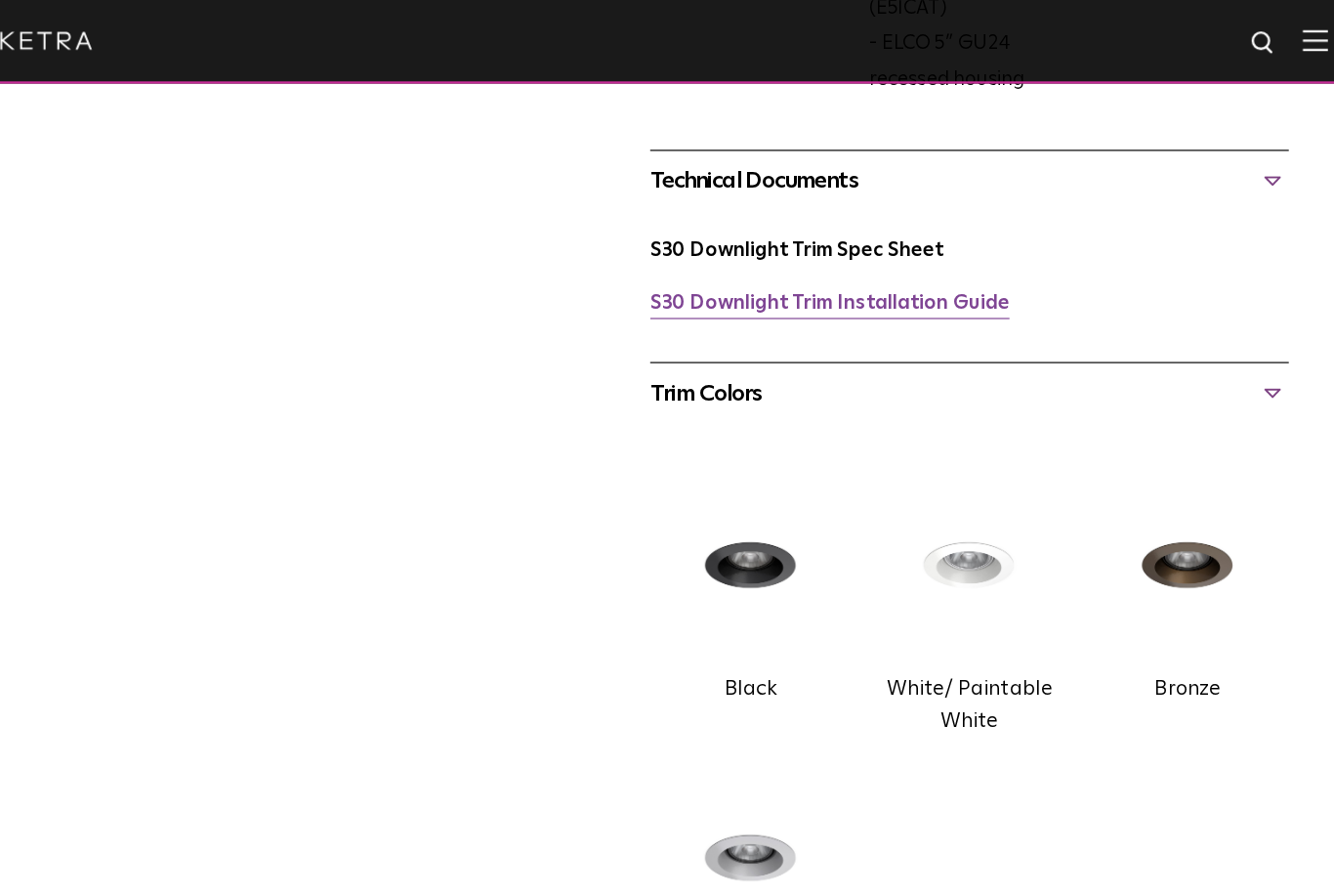
scroll to position [1216, 0]
click at [675, 247] on link "S30 Downlight Trim Installation Guide" at bounding box center [826, 255] width 303 height 17
